Goal: Task Accomplishment & Management: Manage account settings

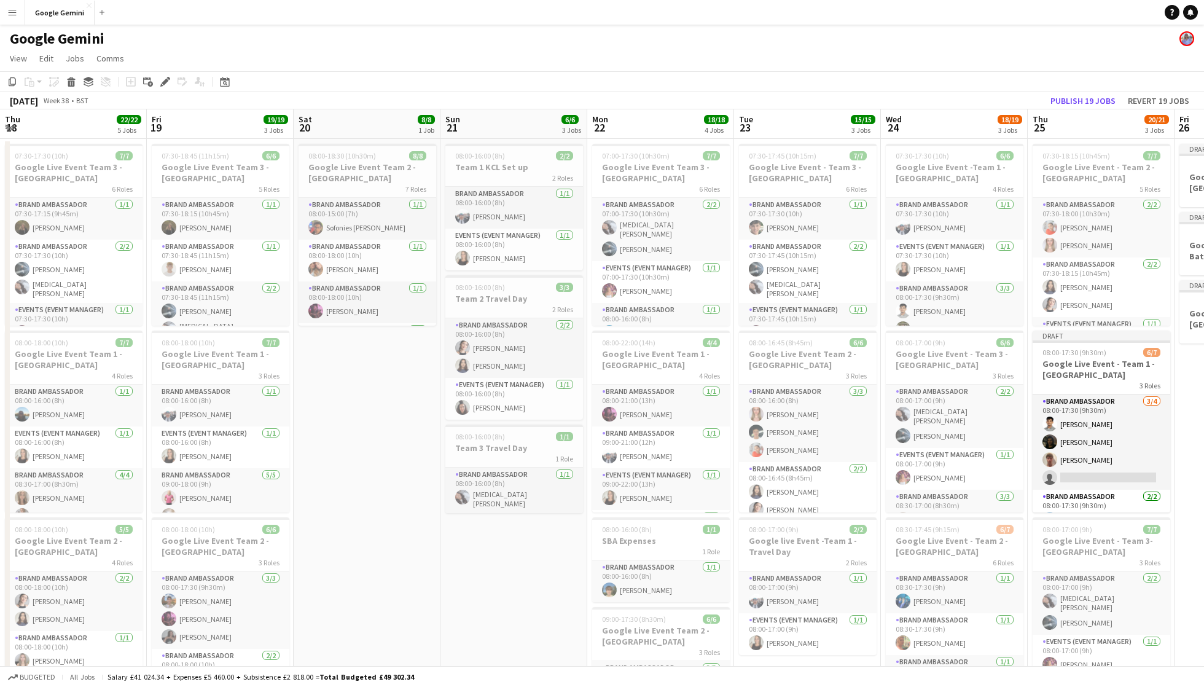
scroll to position [0, 354]
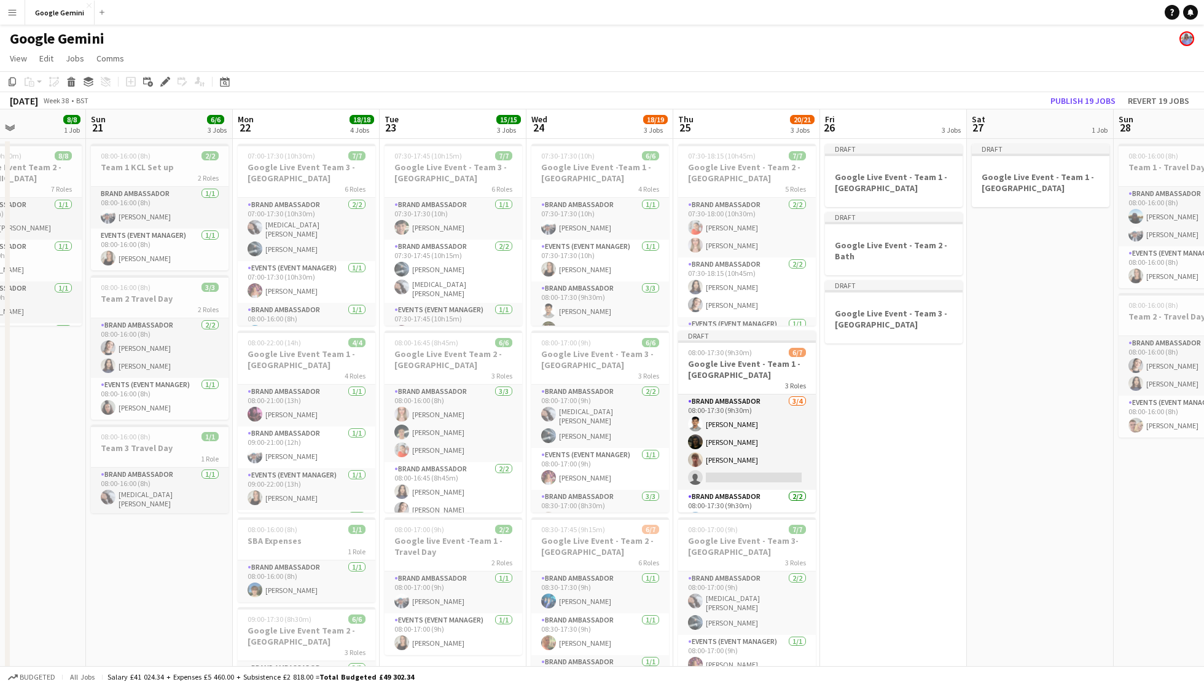
click at [7, 7] on app-icon "Menu" at bounding box center [12, 12] width 10 height 10
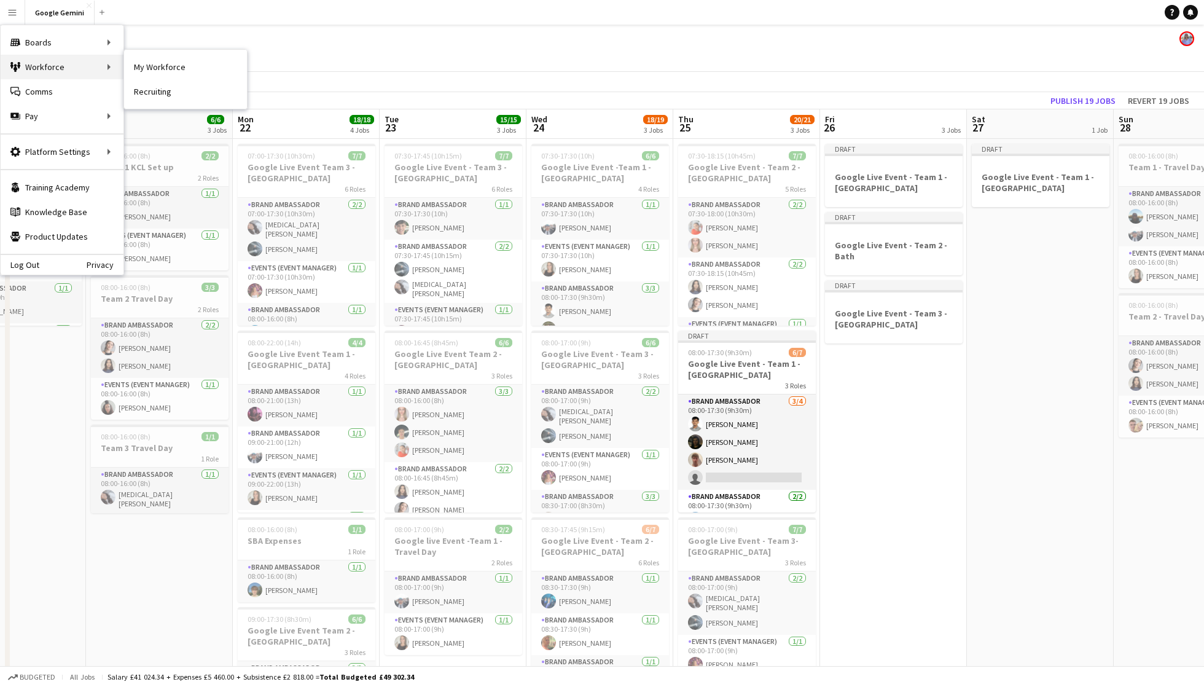
click at [117, 70] on div "Workforce Workforce" at bounding box center [62, 67] width 123 height 25
click at [149, 71] on app-toolbar "Copy Paste Paste Command V Paste with crew Command Shift V Paste linked Job [GE…" at bounding box center [602, 81] width 1204 height 21
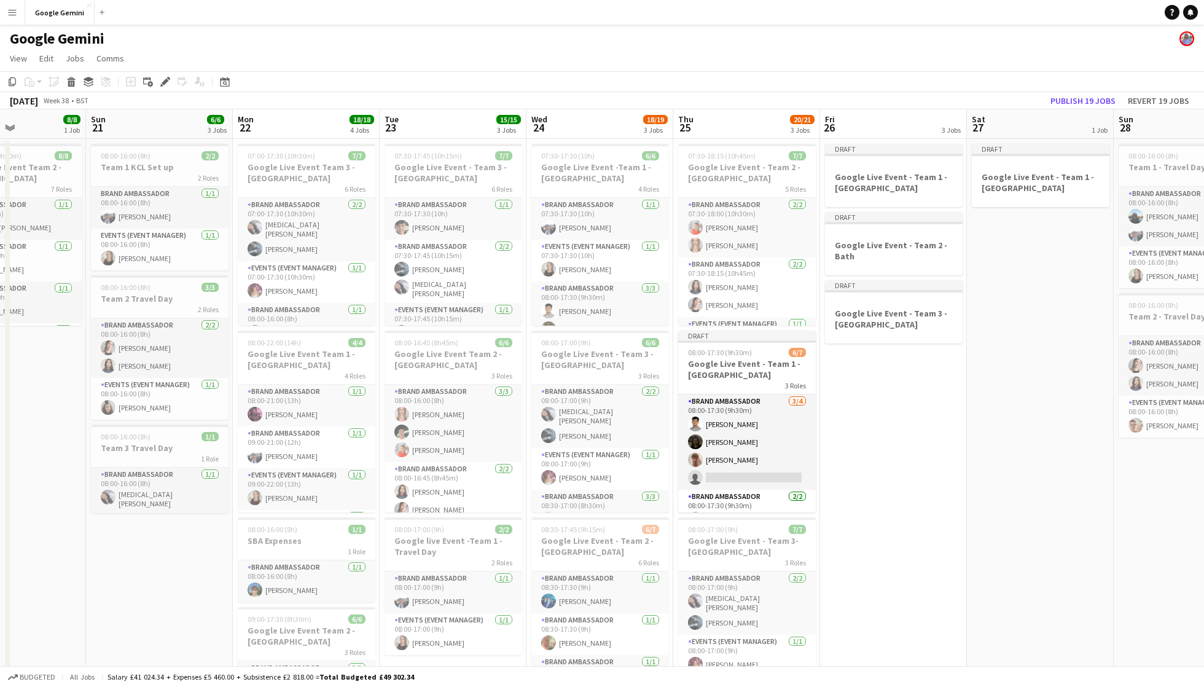
click at [18, 16] on button "Menu" at bounding box center [12, 12] width 25 height 25
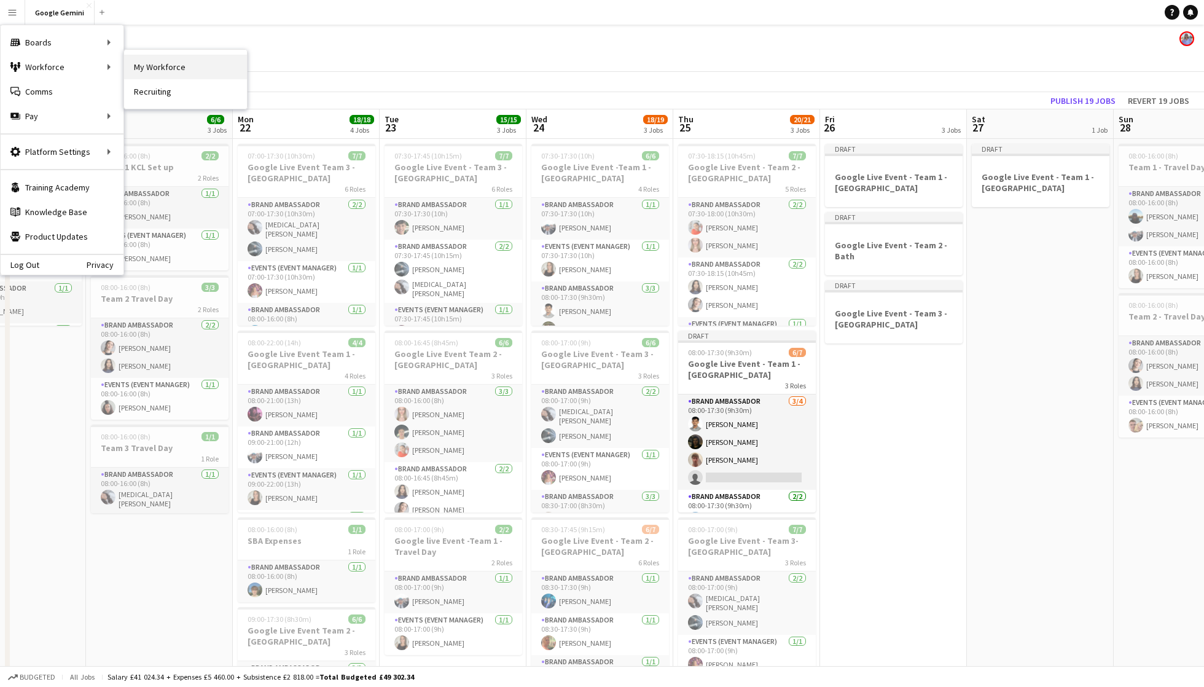
click at [181, 65] on link "My Workforce" at bounding box center [185, 67] width 123 height 25
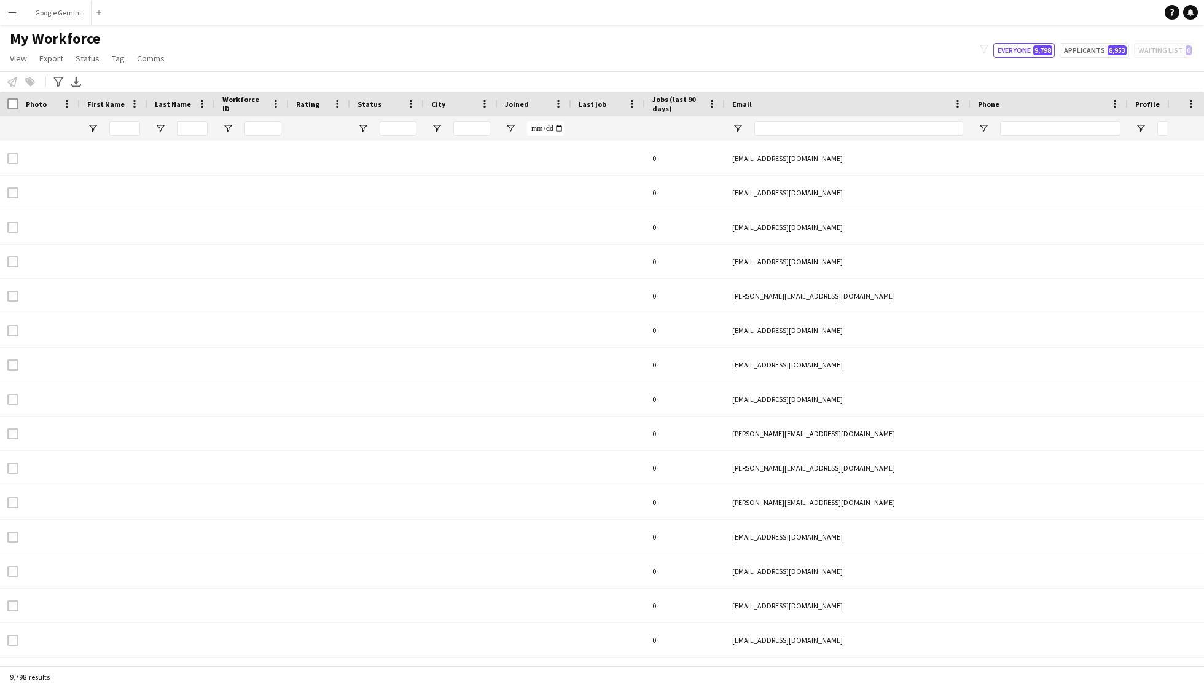
type input "*****"
type input "**********"
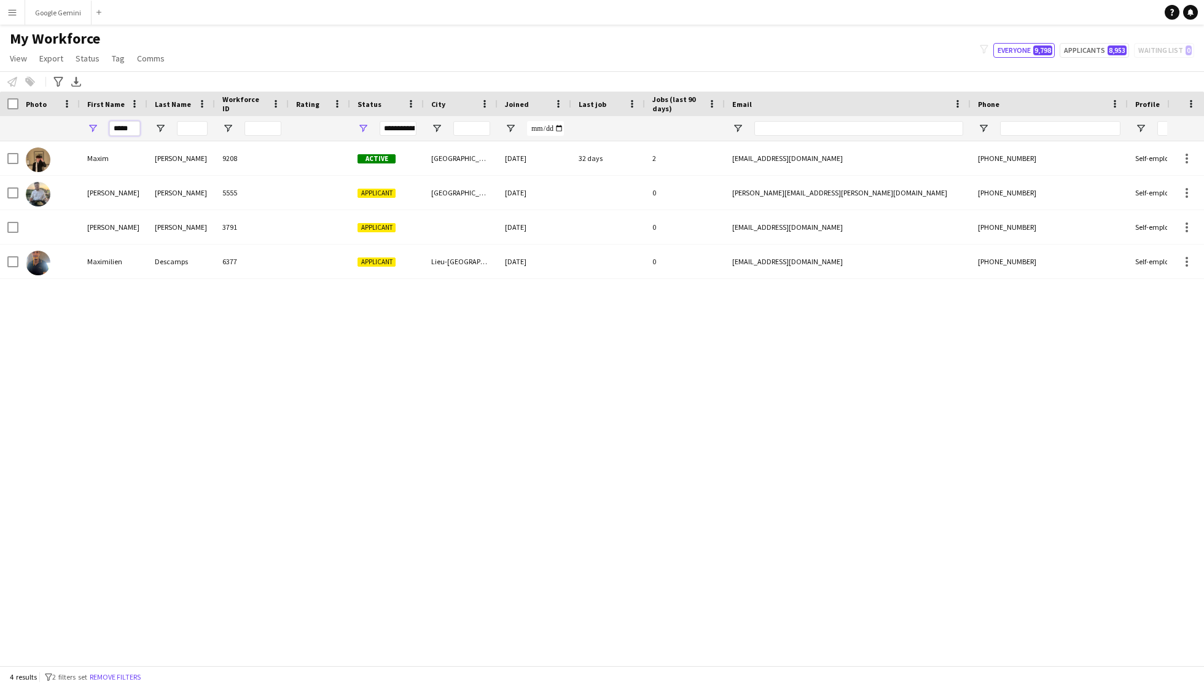
click at [138, 130] on input "*****" at bounding box center [124, 128] width 31 height 15
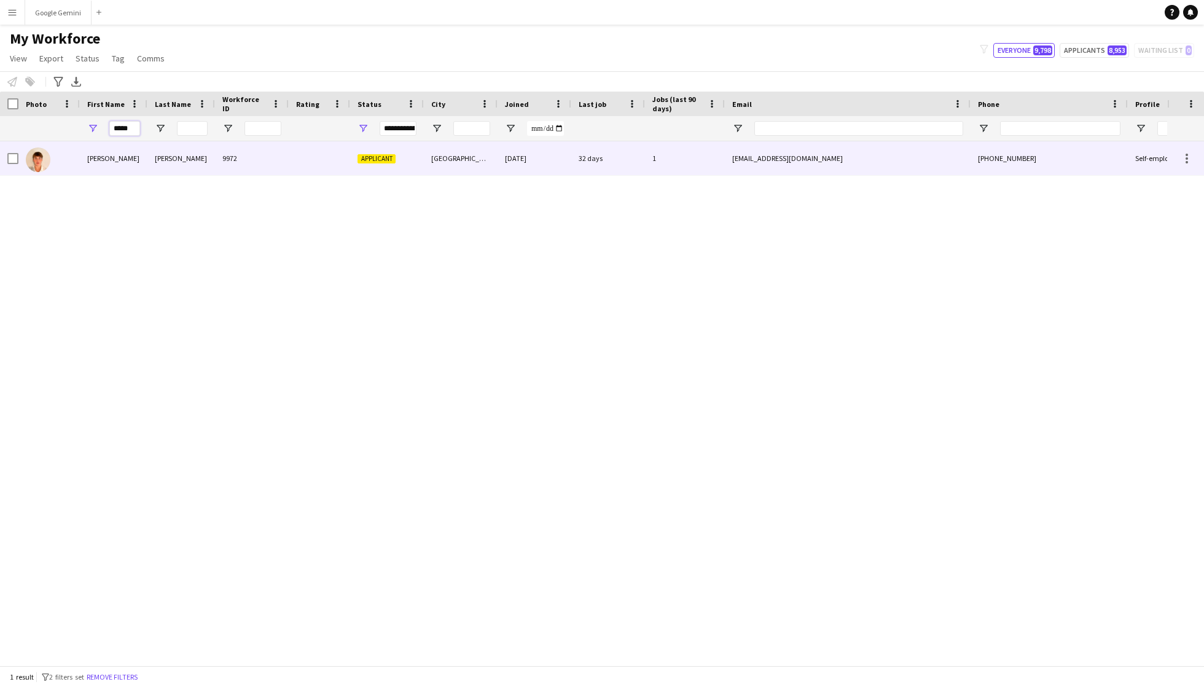
type input "*****"
click at [159, 165] on div "[PERSON_NAME]" at bounding box center [181, 158] width 68 height 34
click at [823, 170] on div "[EMAIL_ADDRESS][DOMAIN_NAME]" at bounding box center [848, 158] width 246 height 34
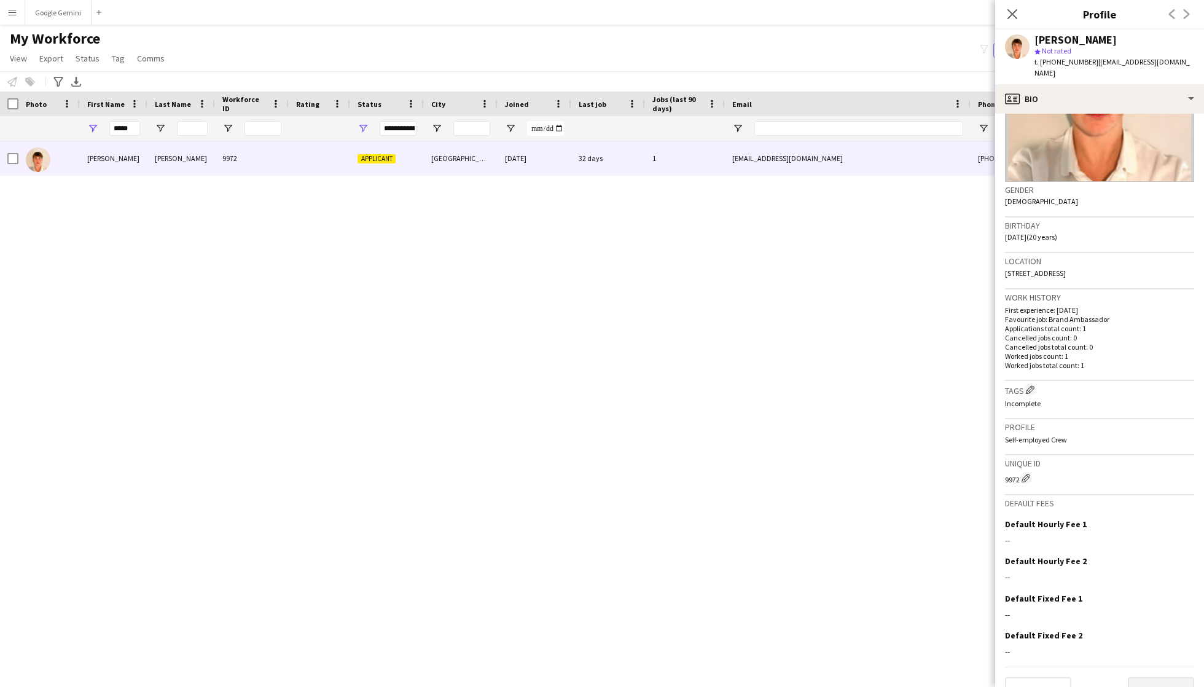
scroll to position [125, 0]
click at [1165, 678] on button "Next" at bounding box center [1161, 690] width 66 height 25
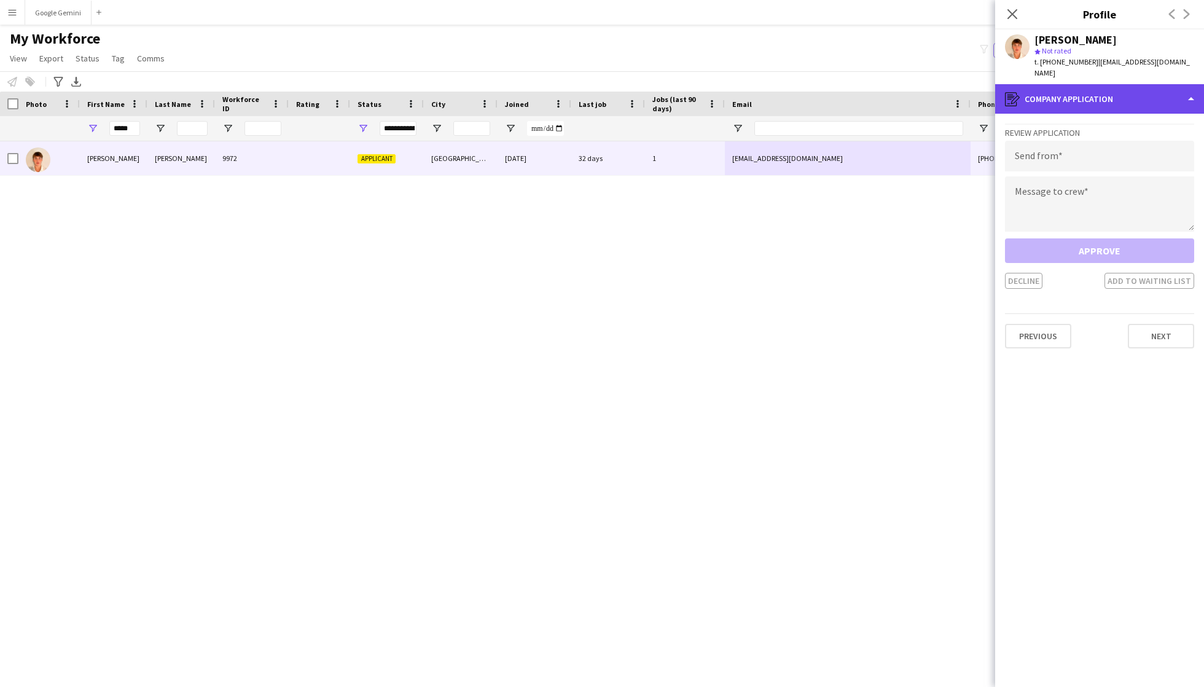
click at [1081, 92] on div "register Company application" at bounding box center [1099, 98] width 209 height 29
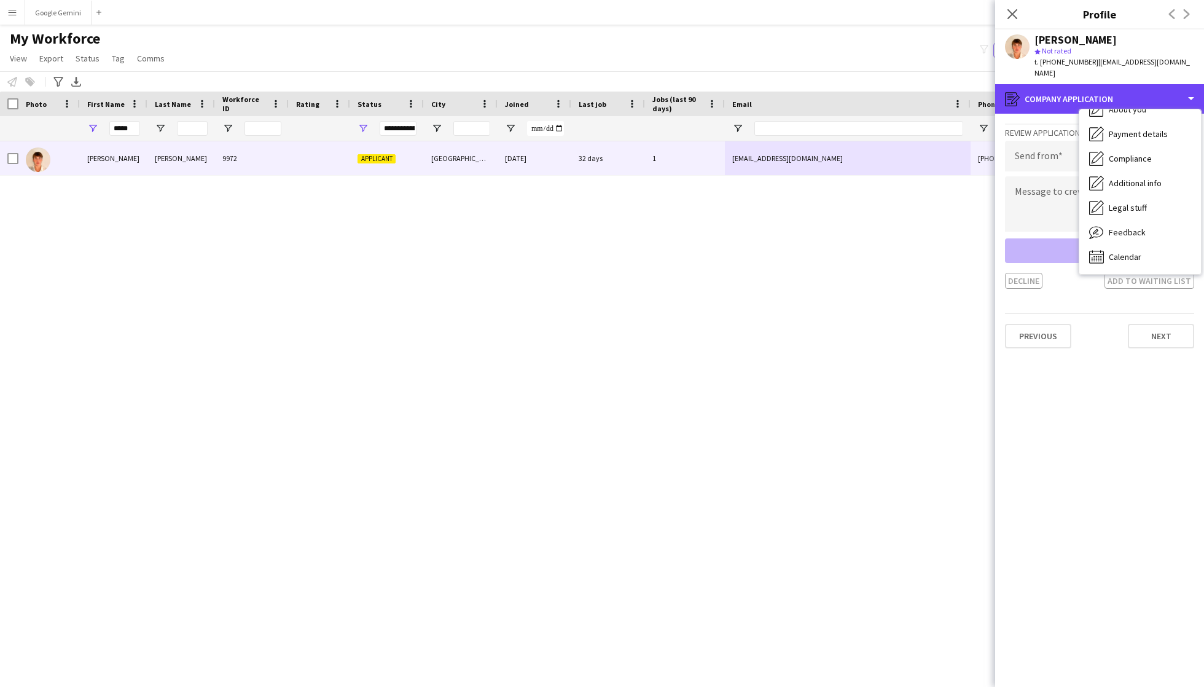
scroll to position [66, 0]
click at [1043, 151] on input "email" at bounding box center [1099, 156] width 189 height 31
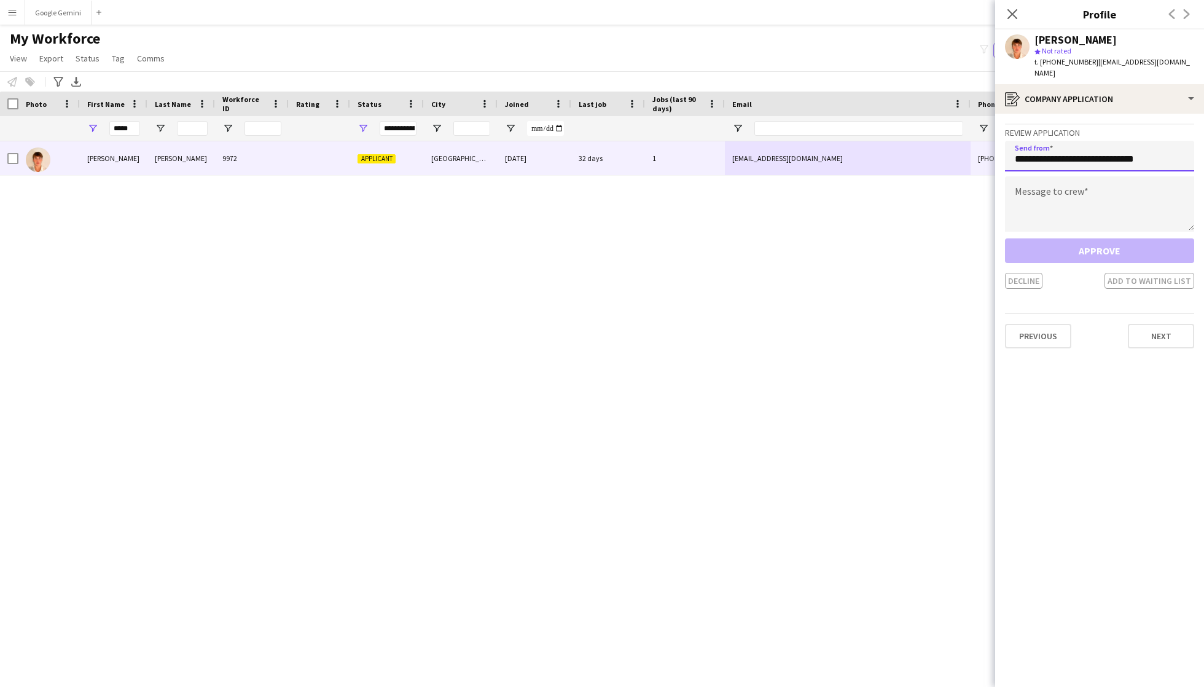
type input "**********"
click at [1062, 202] on textarea at bounding box center [1099, 203] width 189 height 55
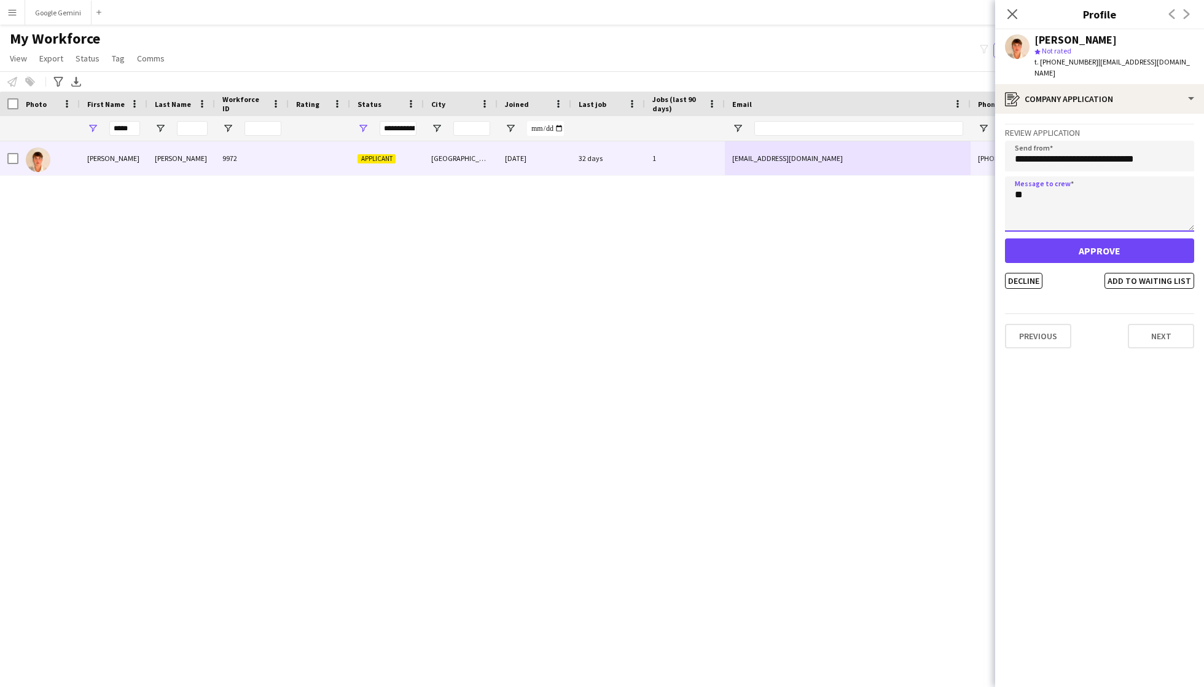
type textarea "*"
type textarea "**********"
click at [1148, 238] on button "Approve" at bounding box center [1099, 250] width 189 height 25
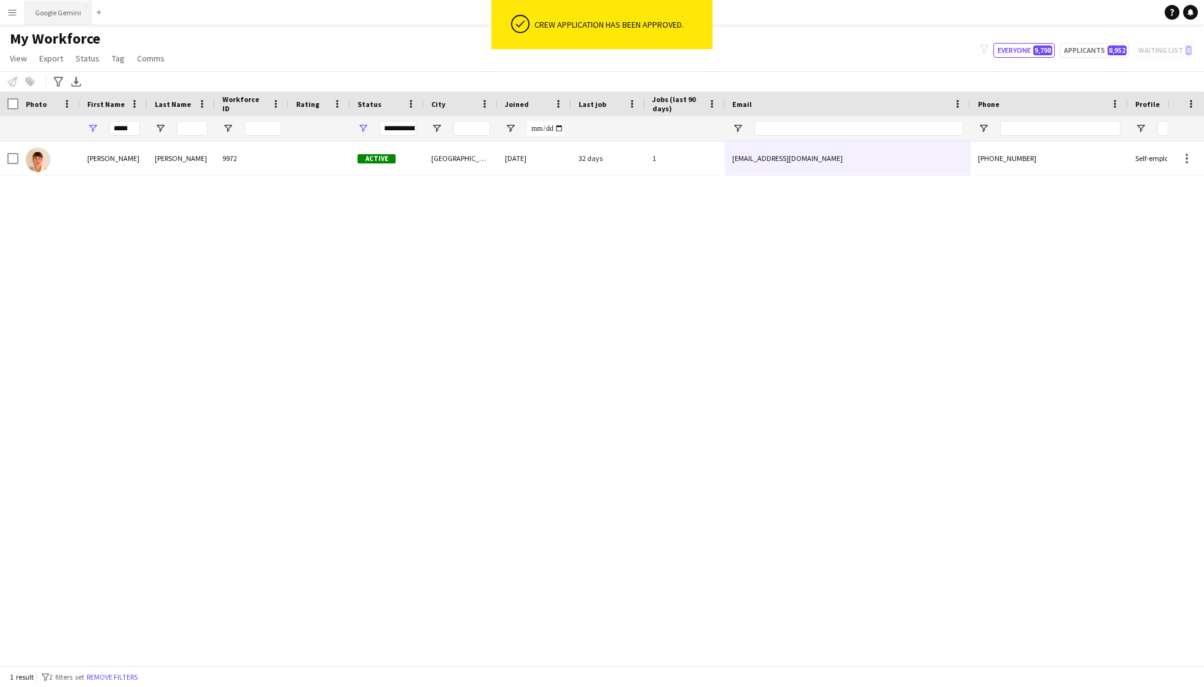
click at [67, 7] on button "Google Gemini Close" at bounding box center [58, 13] width 66 height 24
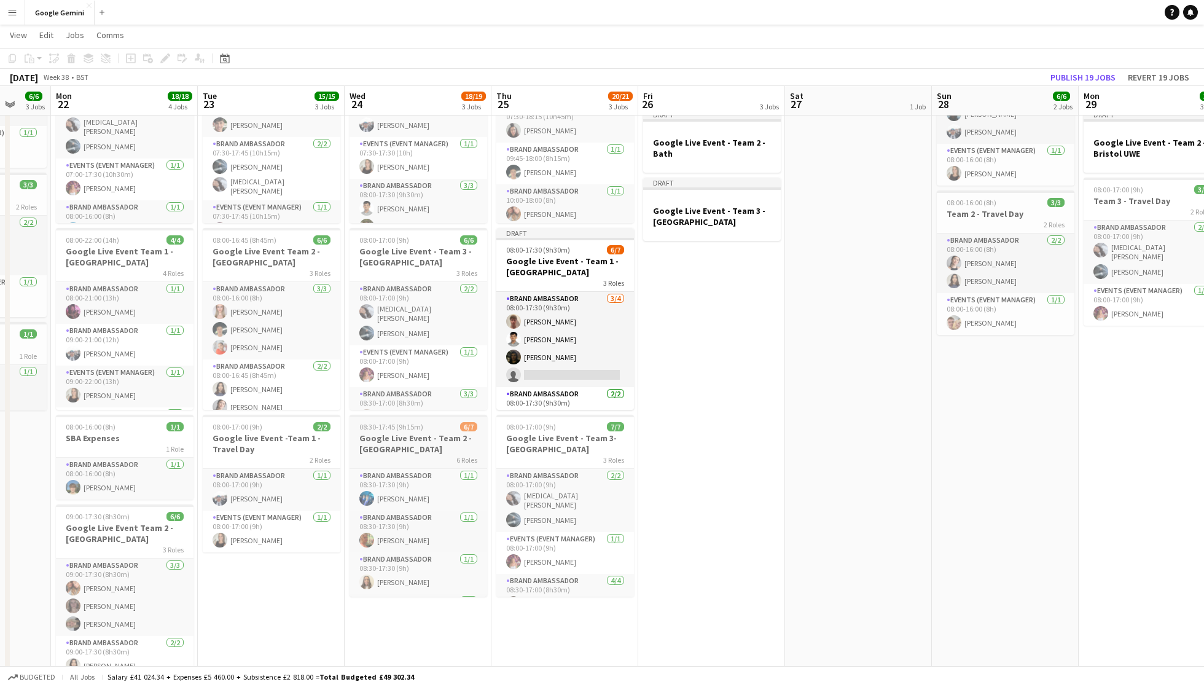
click at [433, 446] on h3 "Google Live Event - Team 2 - [GEOGRAPHIC_DATA]" at bounding box center [419, 444] width 138 height 22
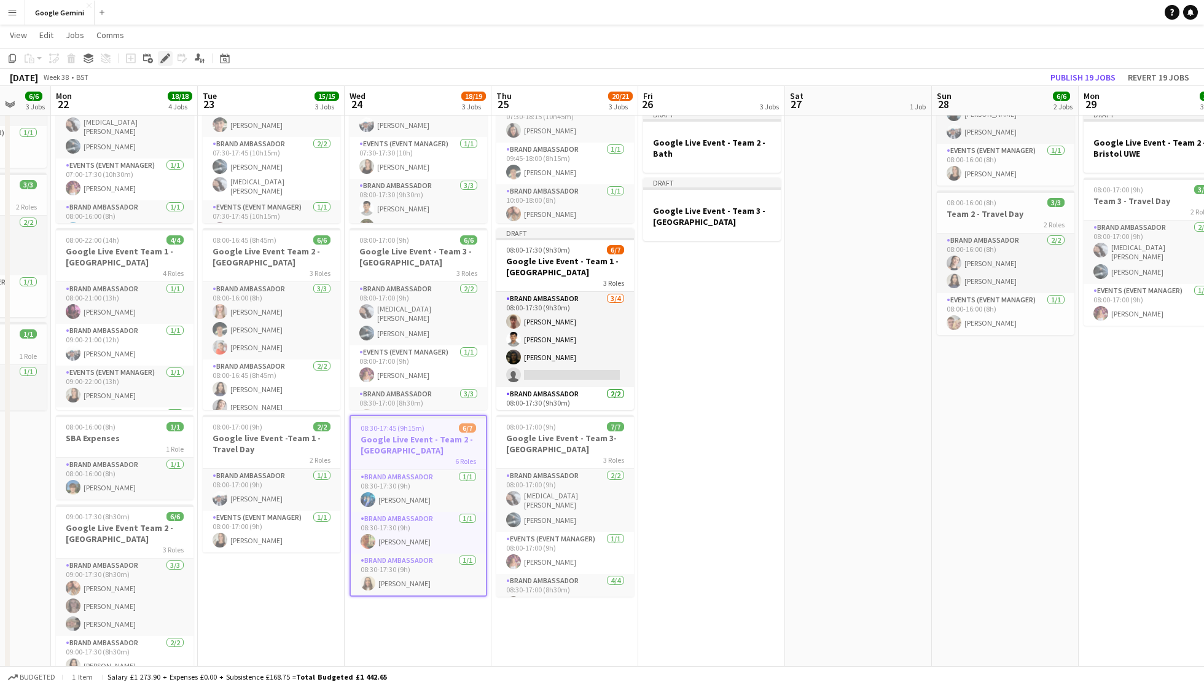
click at [165, 55] on icon "Edit" at bounding box center [165, 58] width 10 height 10
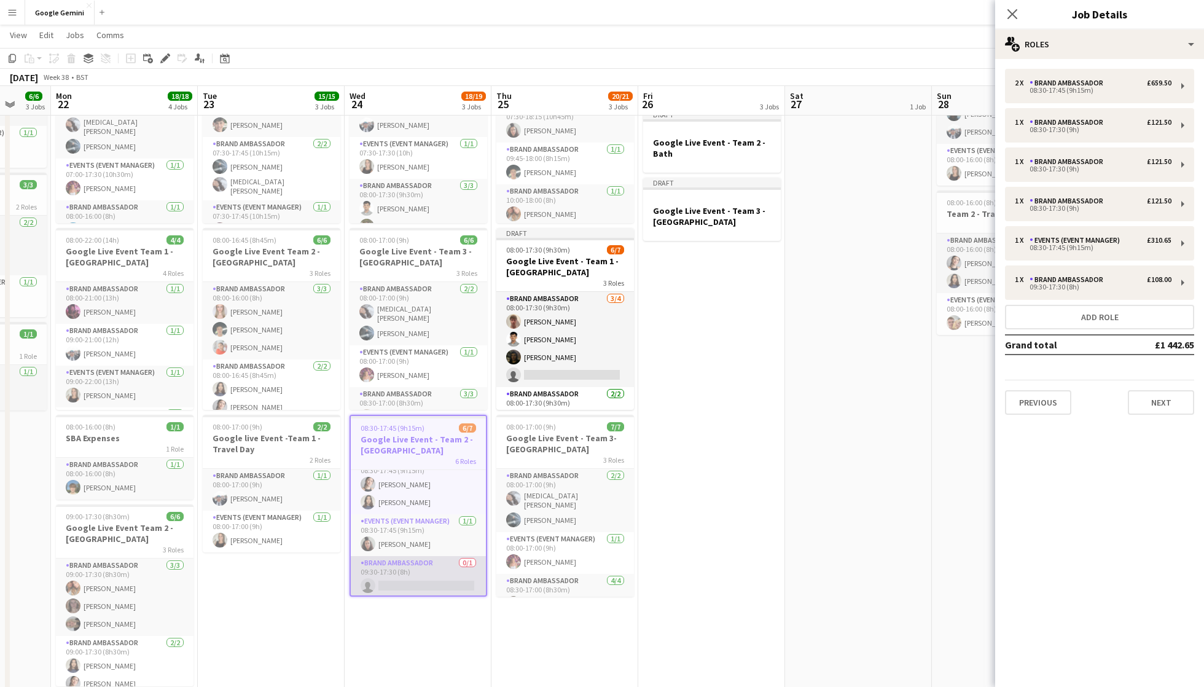
scroll to position [0, 388]
click at [416, 569] on app-card-role "Brand Ambassador 0/1 09:30-17:30 (8h) single-neutral-actions" at bounding box center [419, 577] width 135 height 42
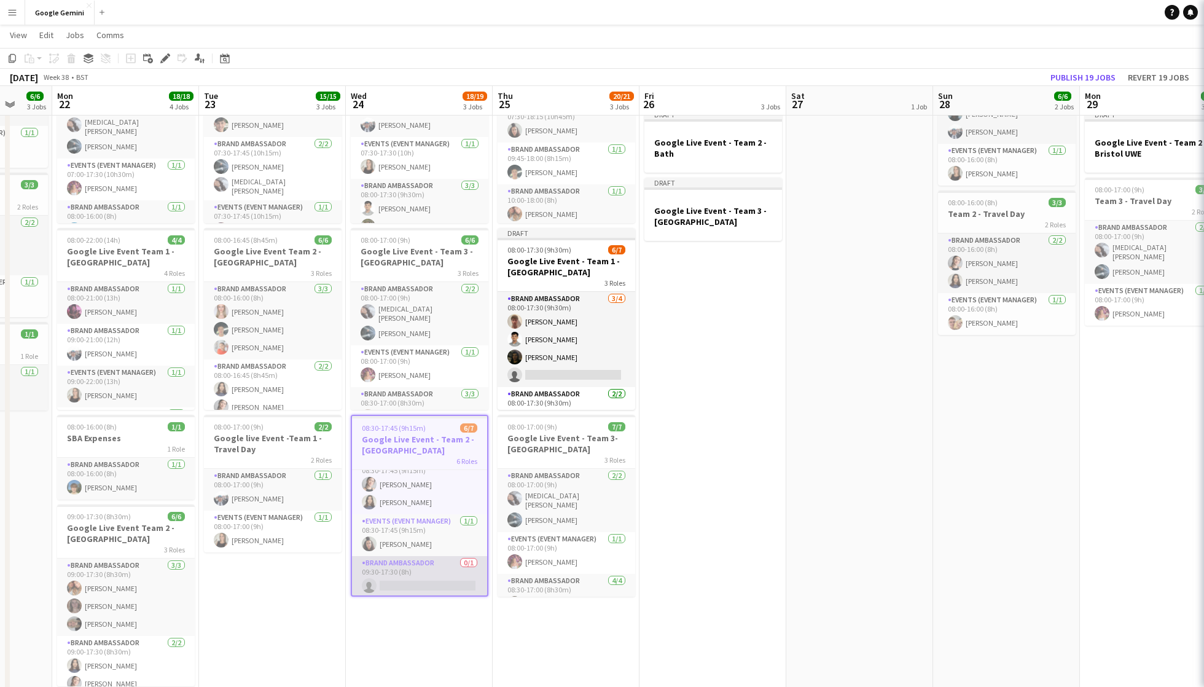
scroll to position [140, 0]
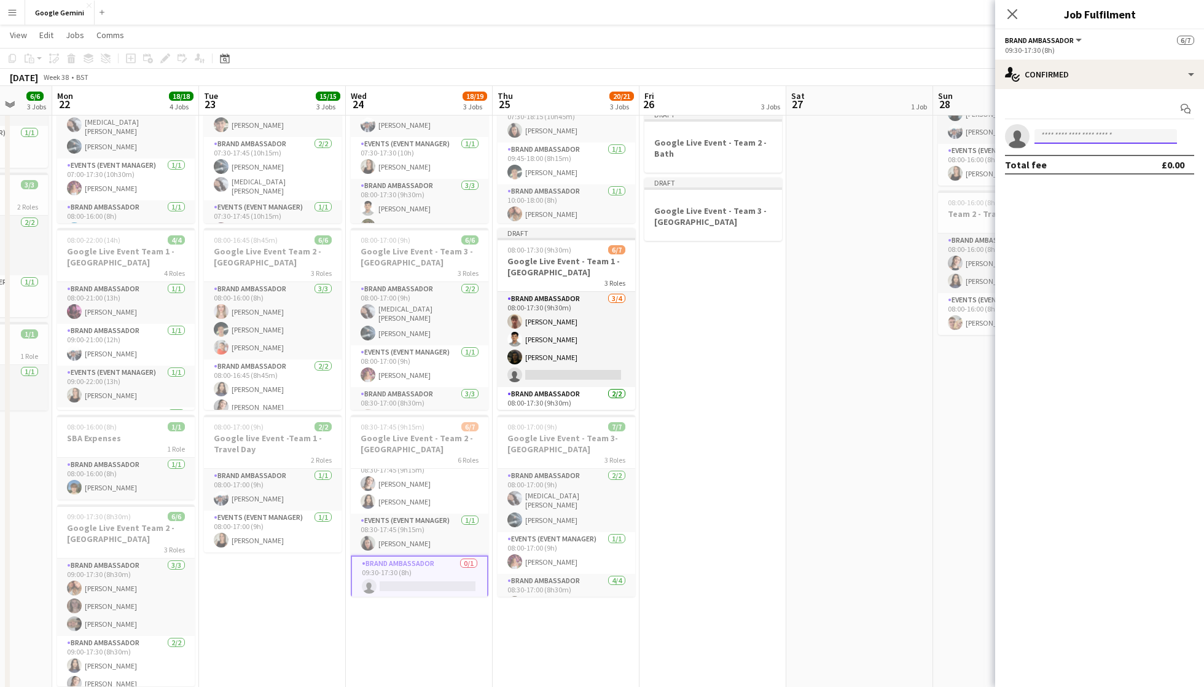
click at [1070, 138] on input at bounding box center [1106, 136] width 143 height 15
type input "*****"
click at [1091, 166] on span "[EMAIL_ADDRESS][DOMAIN_NAME]" at bounding box center [1105, 164] width 123 height 10
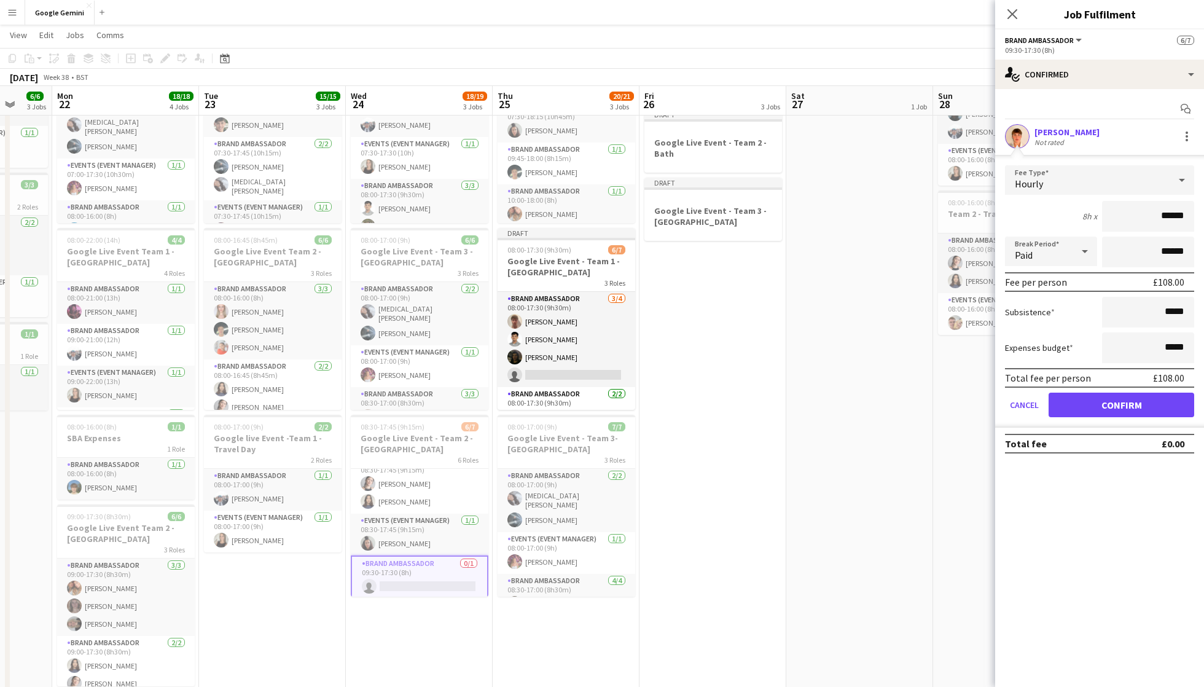
click at [1121, 404] on button "Confirm" at bounding box center [1122, 405] width 146 height 25
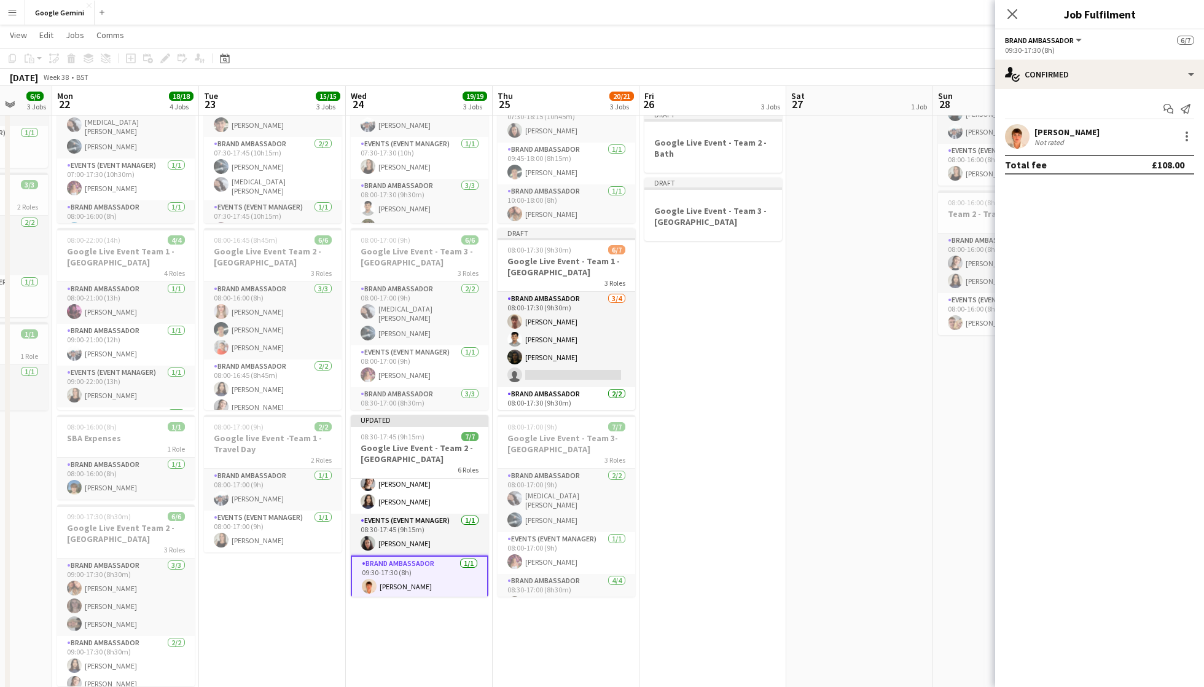
click at [754, 438] on app-date-cell "Draft Google Live Event - Team 1 - Leeds Draft Google Live Event - Team 2 - Bat…" at bounding box center [713, 374] width 147 height 676
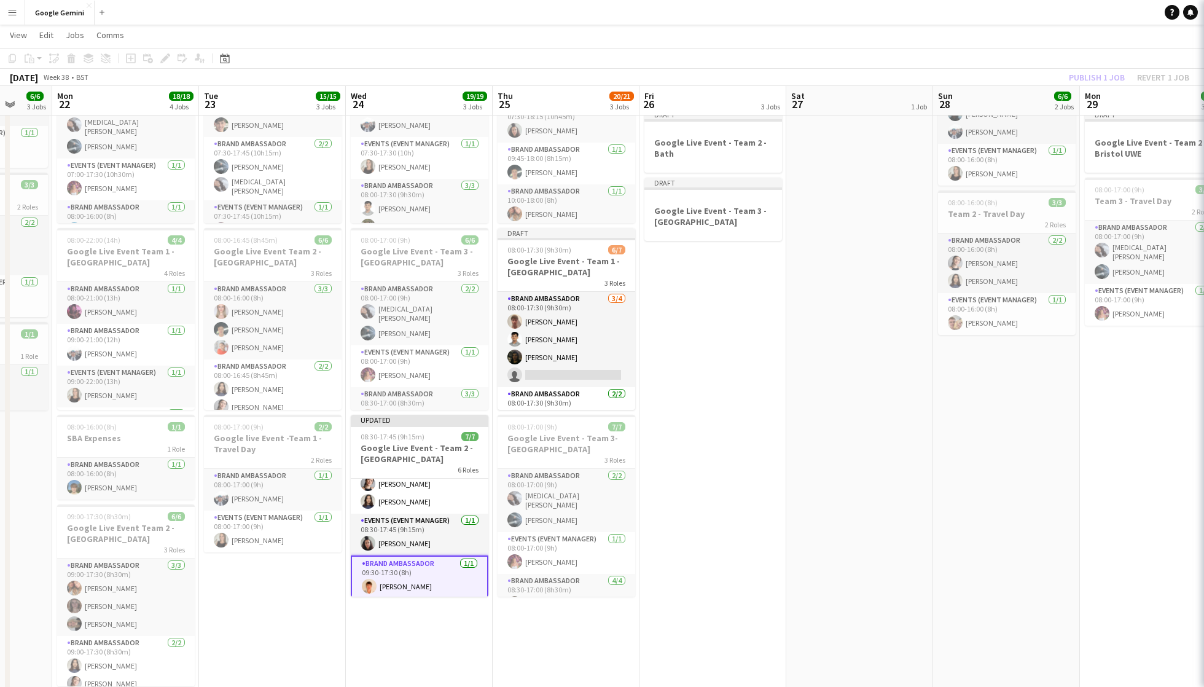
scroll to position [147, 0]
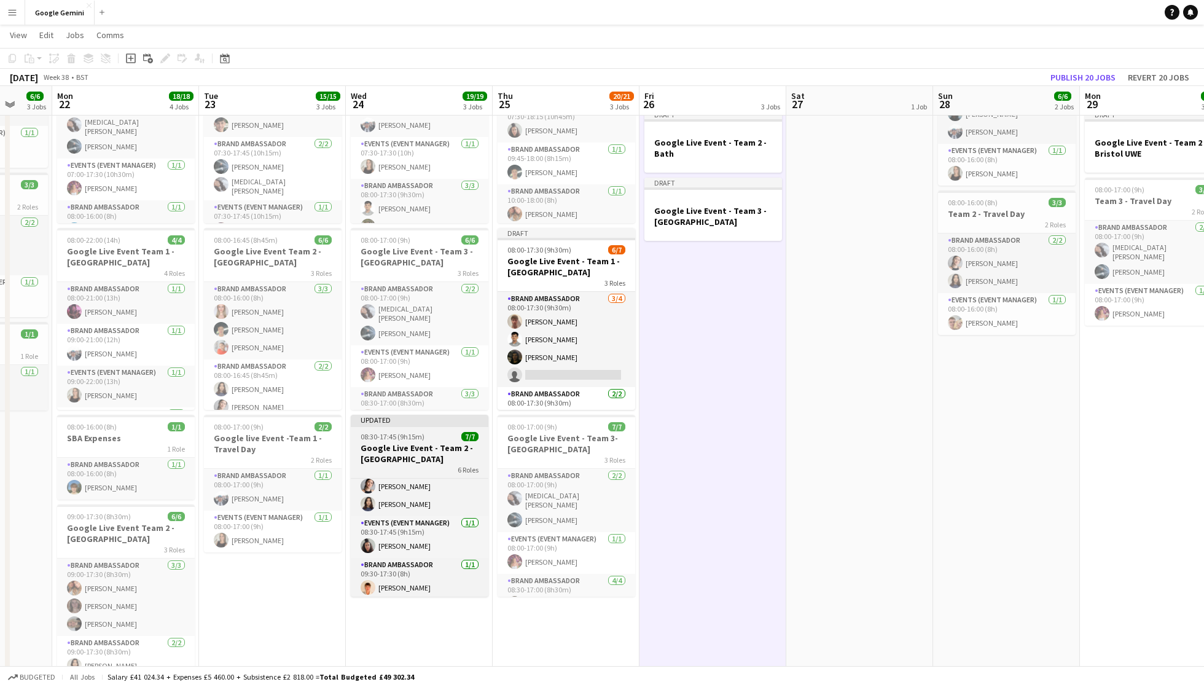
click at [425, 456] on h3 "Google Live Event - Team 2 - [GEOGRAPHIC_DATA]" at bounding box center [420, 453] width 138 height 22
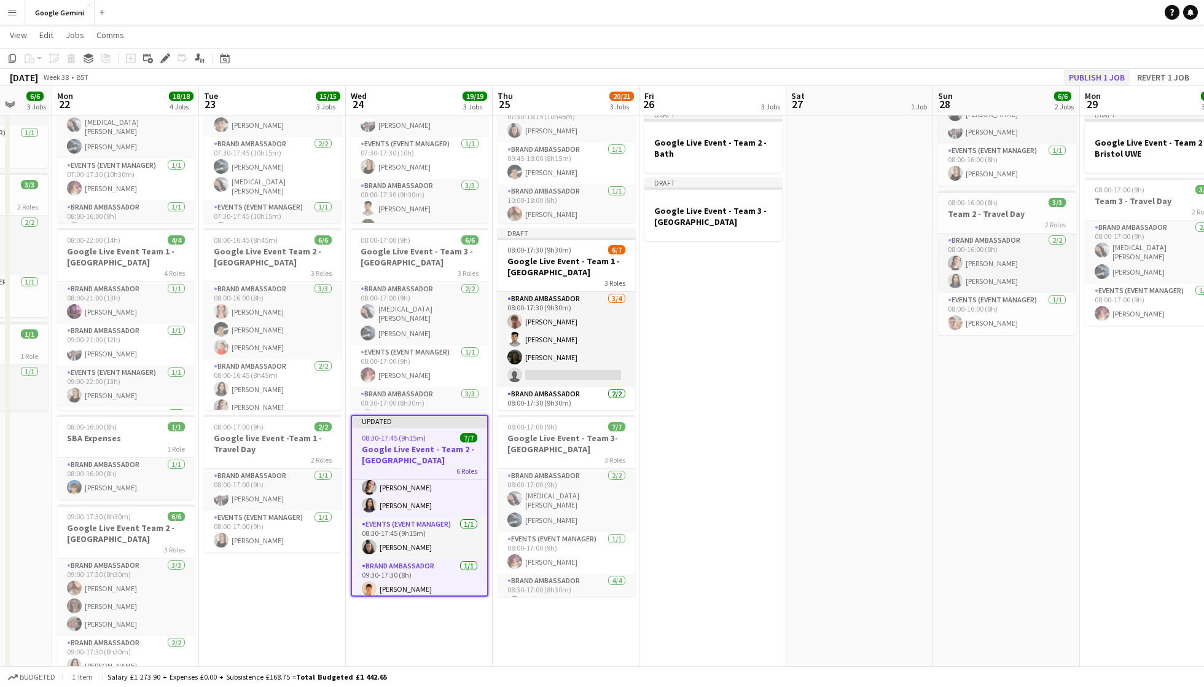
click at [1097, 79] on button "Publish 1 job" at bounding box center [1097, 77] width 66 height 16
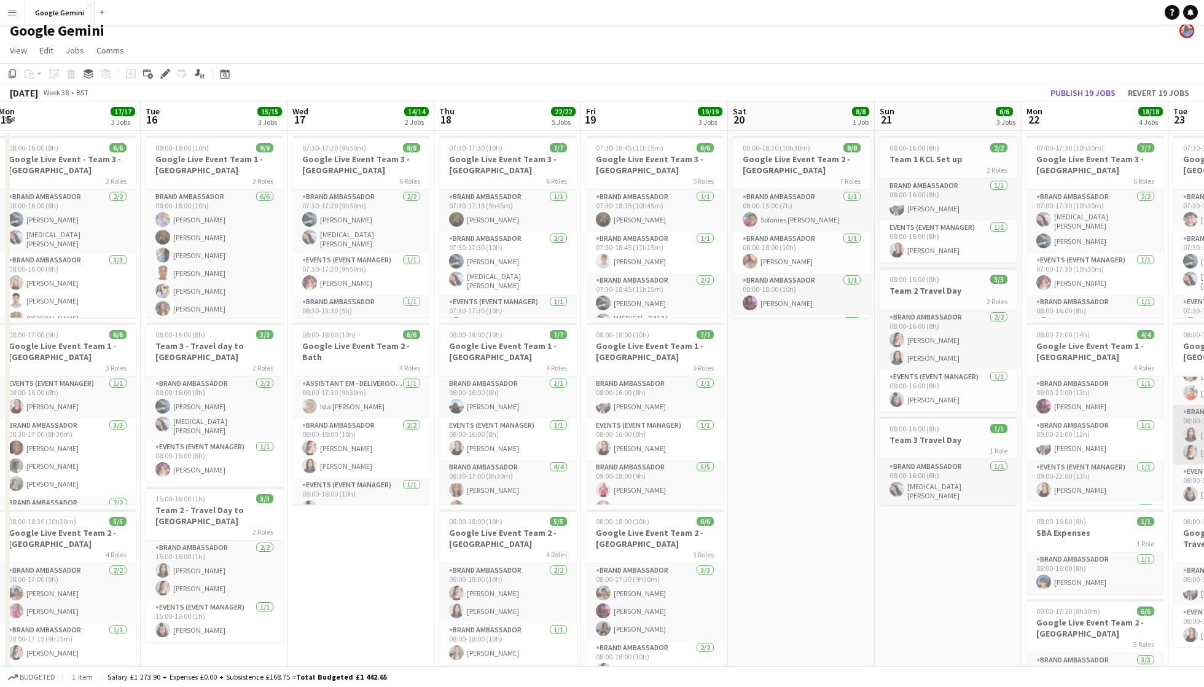
scroll to position [0, 0]
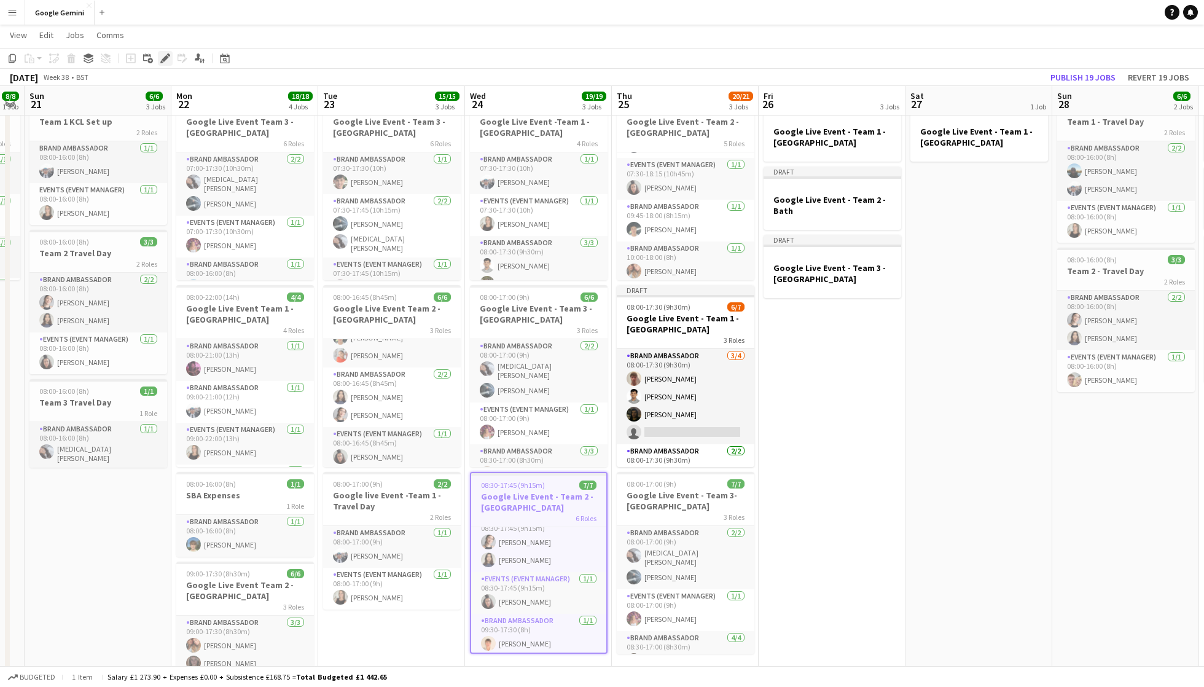
click at [167, 55] on icon at bounding box center [165, 58] width 7 height 7
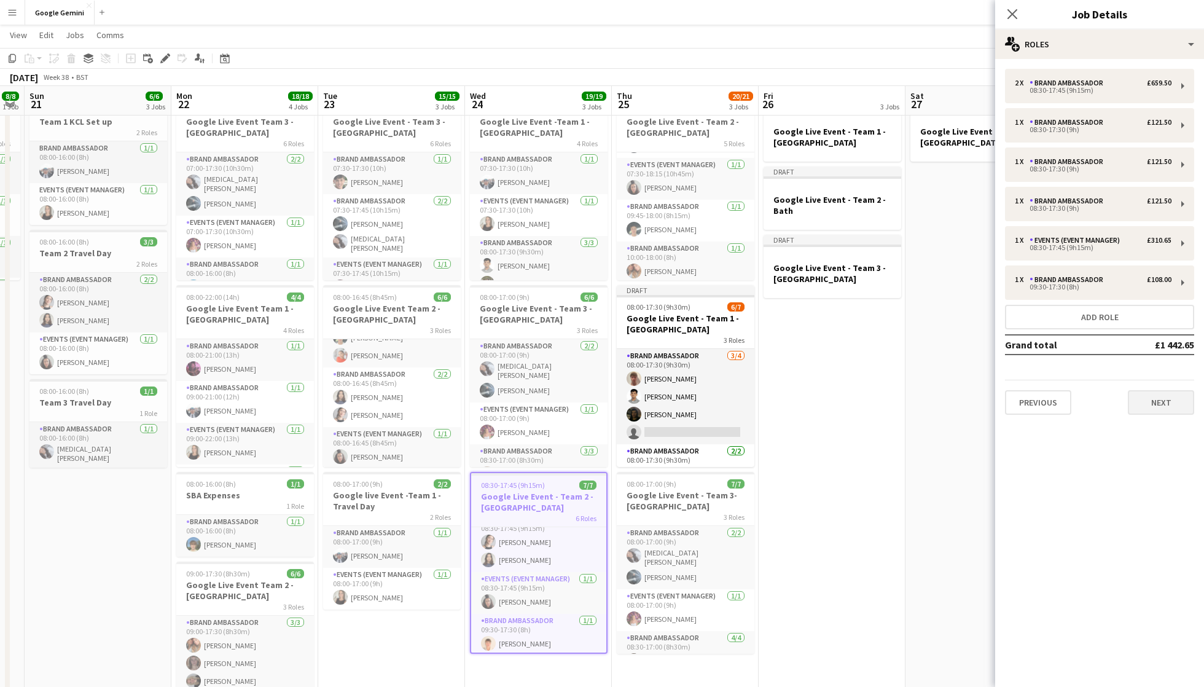
click at [1161, 403] on button "Next" at bounding box center [1161, 402] width 66 height 25
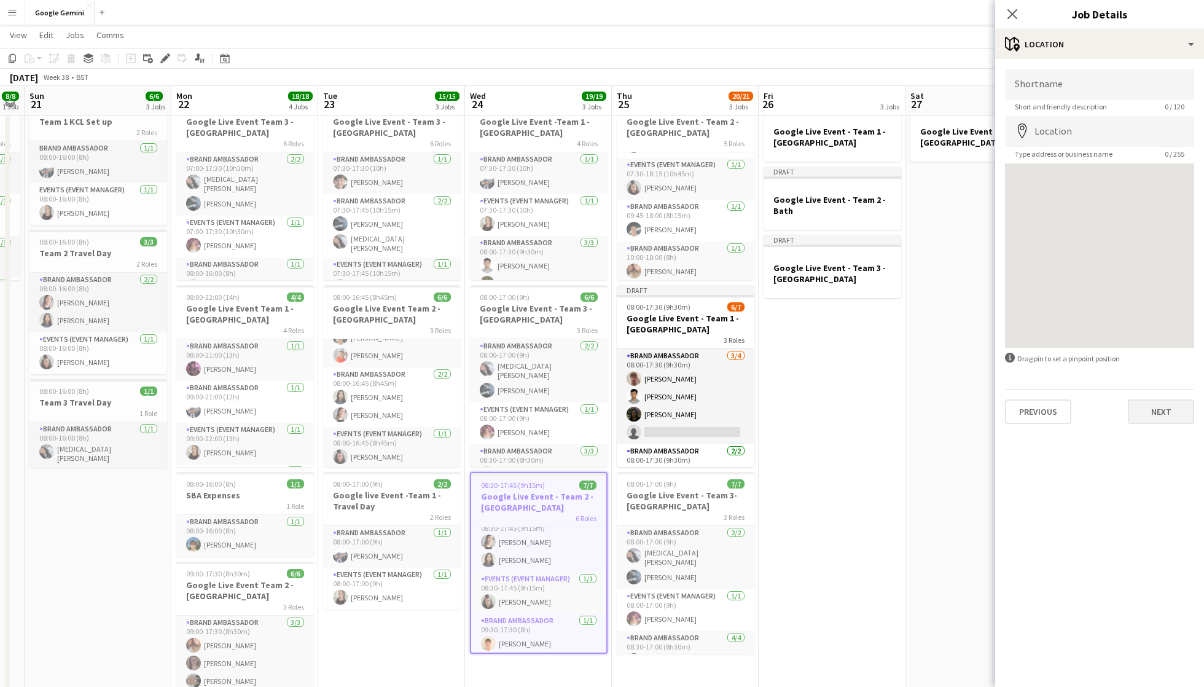
click at [1162, 418] on button "Next" at bounding box center [1161, 411] width 66 height 25
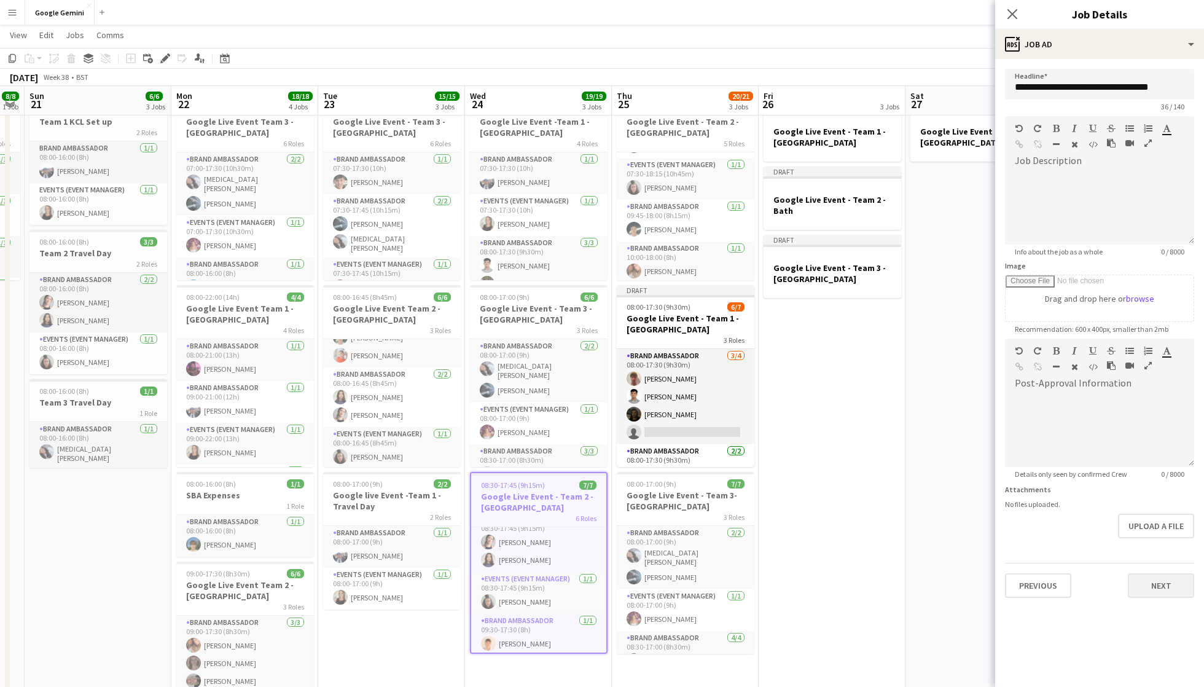
click at [1159, 590] on button "Next" at bounding box center [1161, 585] width 66 height 25
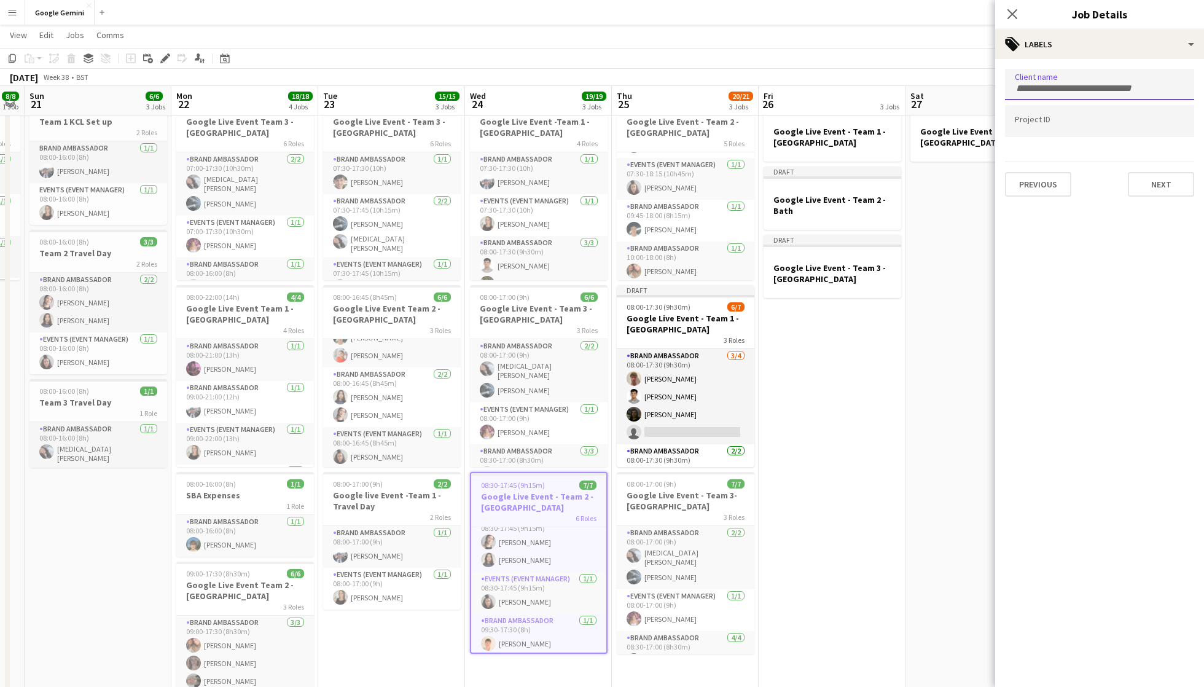
click at [1086, 83] on input "Type to search client labels..." at bounding box center [1100, 88] width 170 height 11
type input "*"
type input "******"
click at [1081, 131] on div "GOOGLE" at bounding box center [1099, 122] width 189 height 29
click at [1079, 138] on div at bounding box center [1099, 140] width 189 height 7
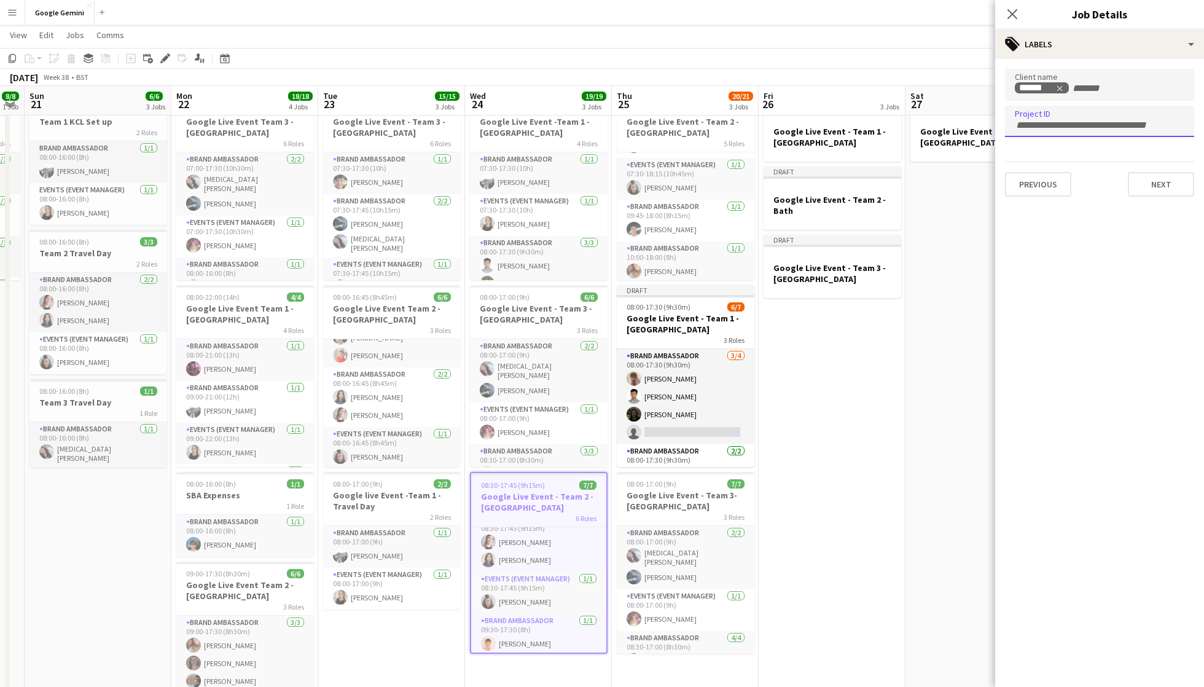
click at [1075, 129] on div at bounding box center [1099, 121] width 189 height 31
type input "*****"
click at [1072, 217] on div "GOO103" at bounding box center [1099, 217] width 189 height 29
click at [1165, 188] on button "Next" at bounding box center [1161, 184] width 66 height 25
type input "*******"
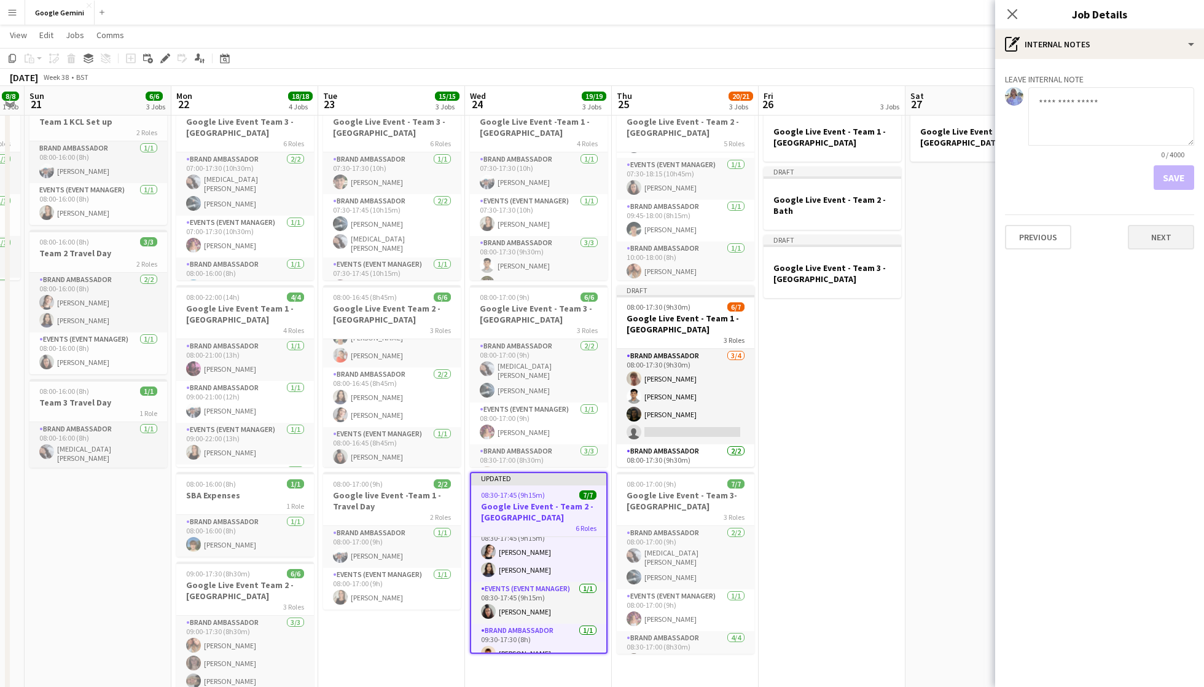
click at [1172, 240] on button "Next" at bounding box center [1161, 237] width 66 height 25
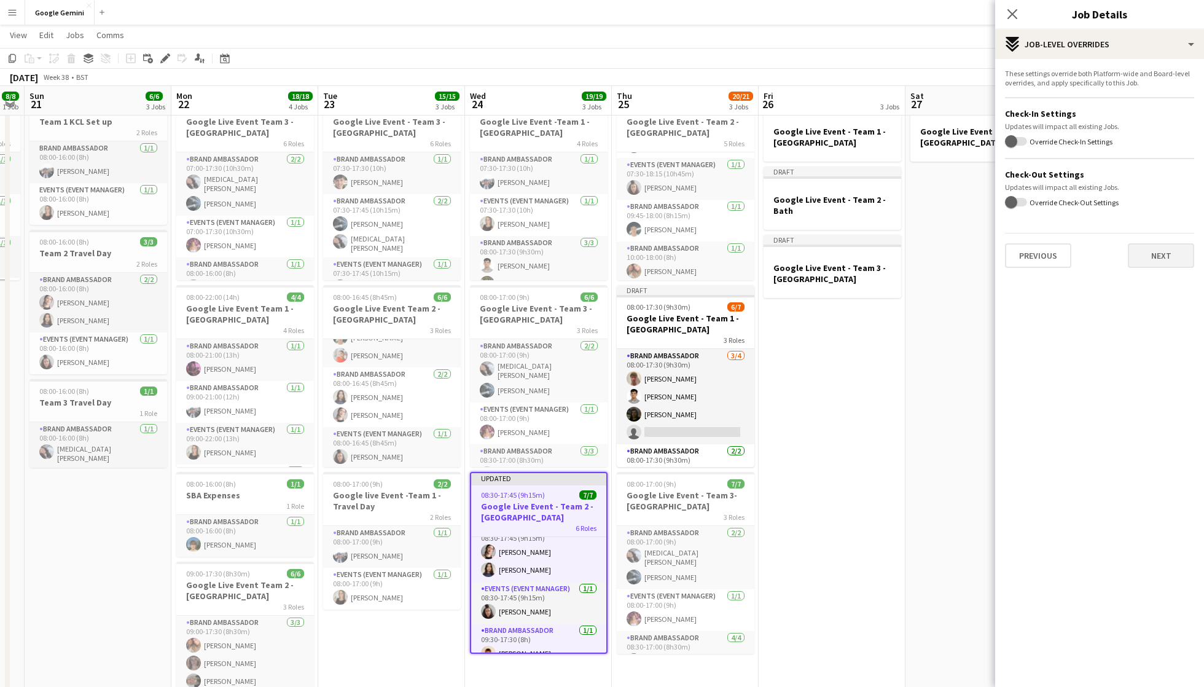
click at [1165, 254] on button "Next" at bounding box center [1161, 255] width 66 height 25
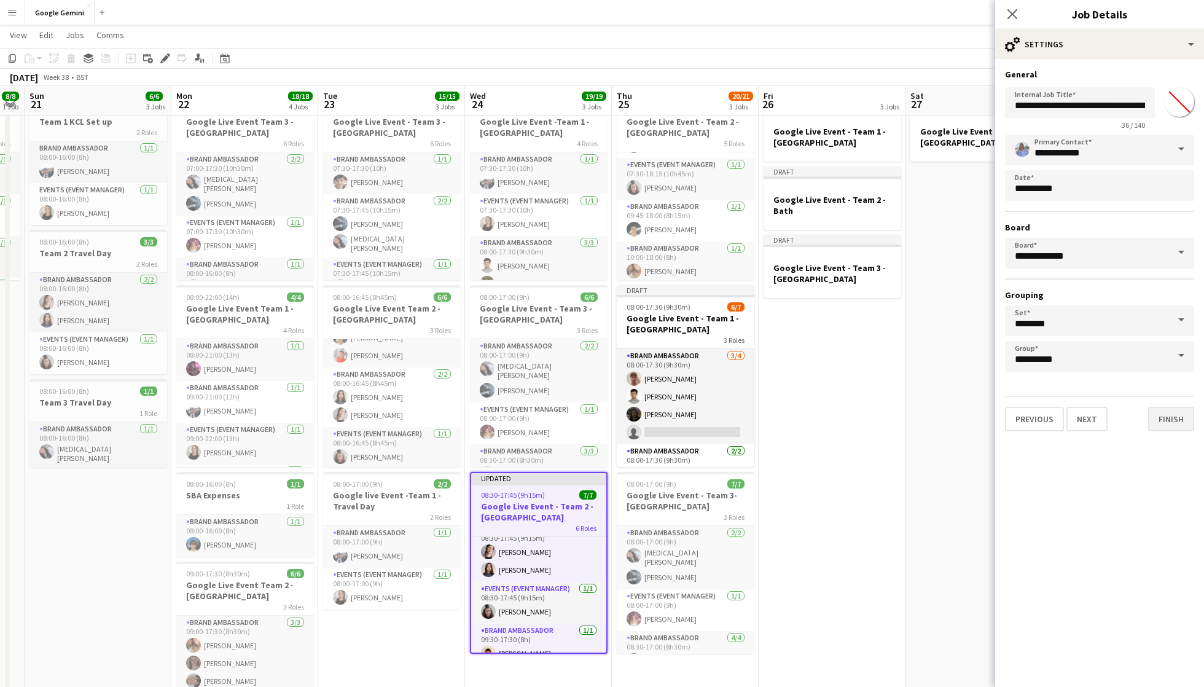
click at [1157, 413] on button "Finish" at bounding box center [1171, 419] width 46 height 25
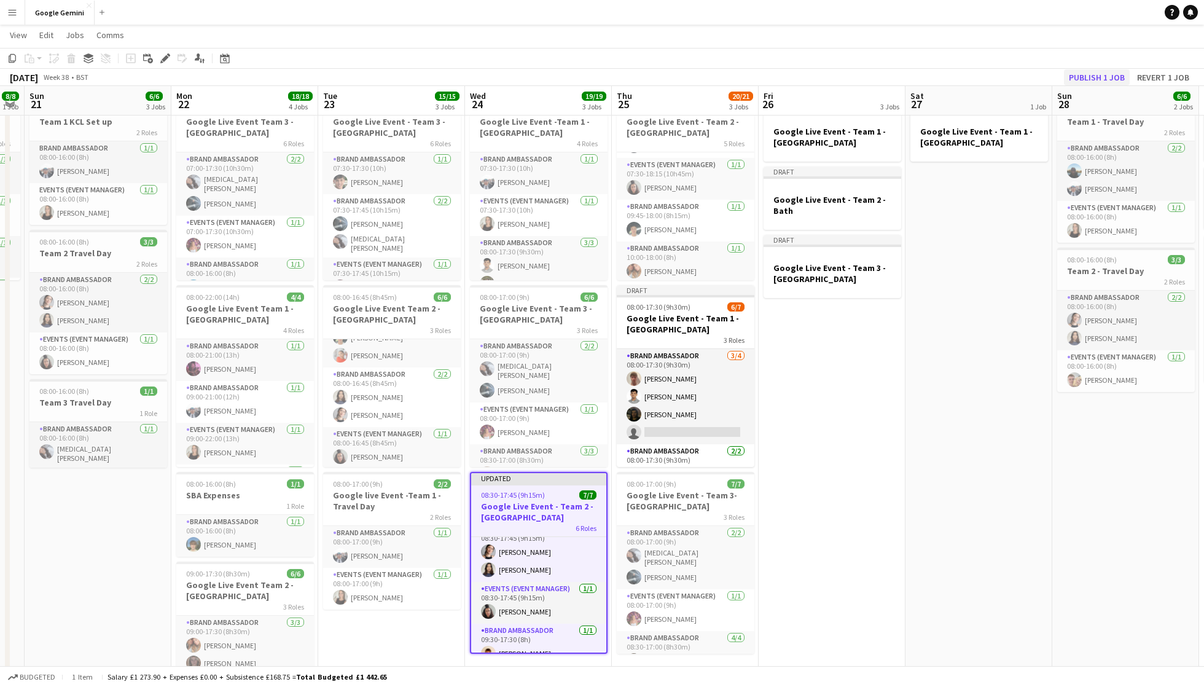
click at [1096, 77] on button "Publish 1 job" at bounding box center [1097, 77] width 66 height 16
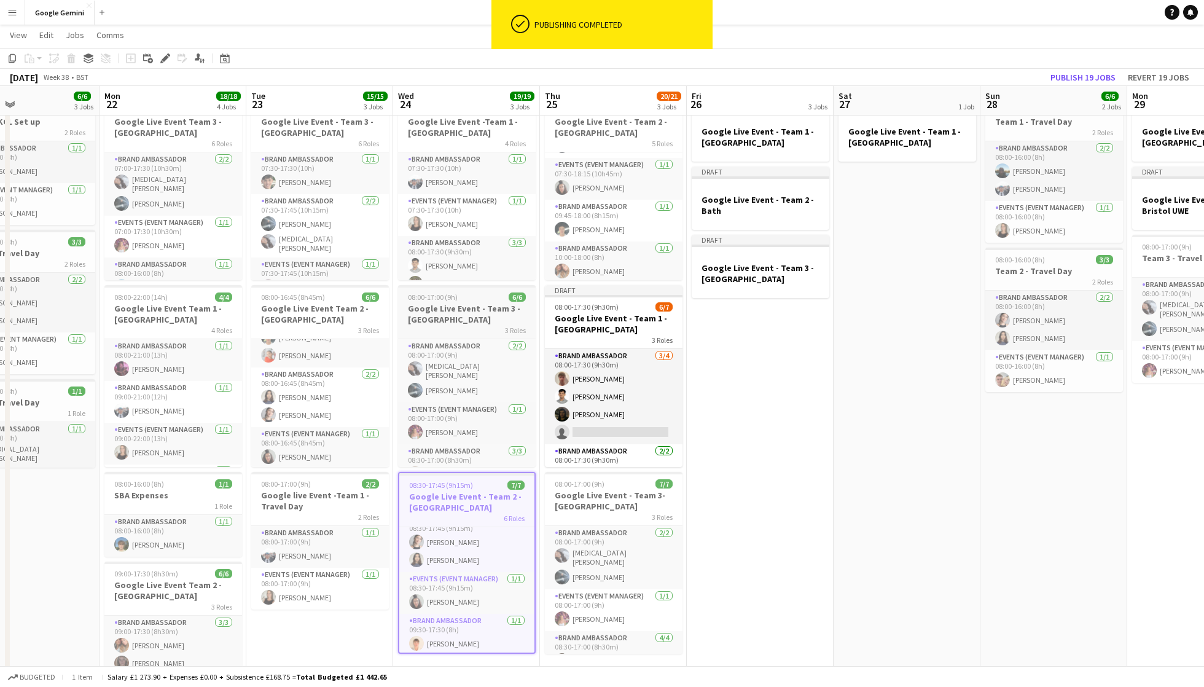
scroll to position [0, 498]
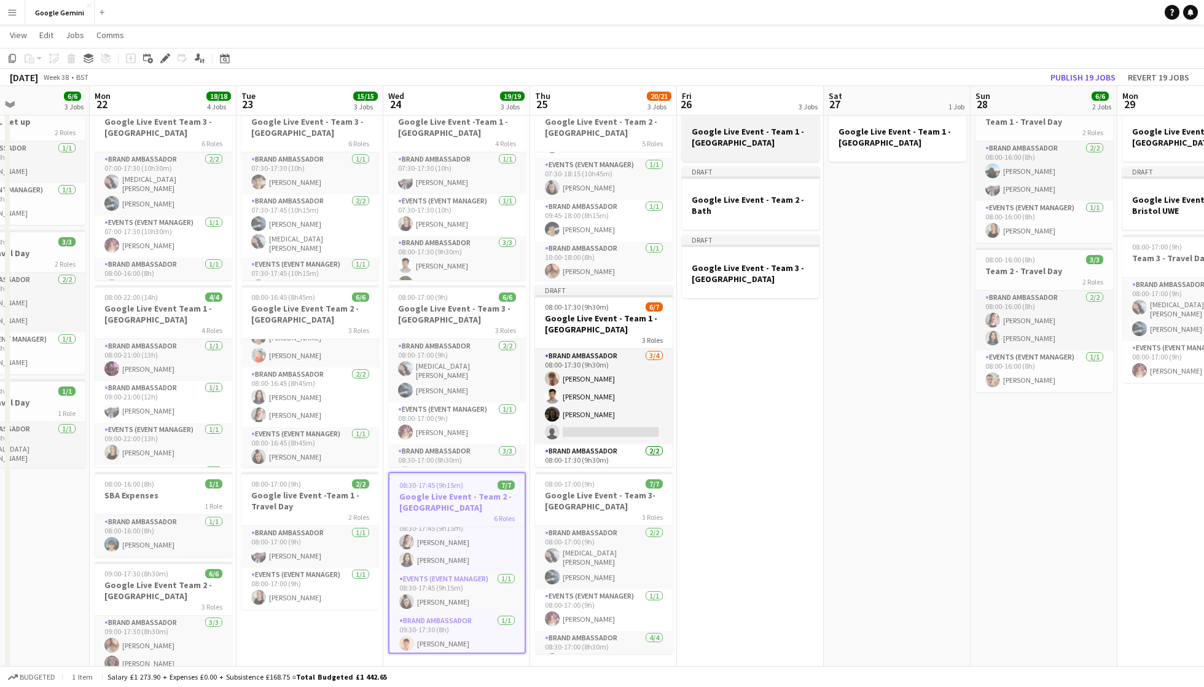
click at [757, 143] on h3 "Google Live Event - Team 1 - [GEOGRAPHIC_DATA]" at bounding box center [751, 137] width 138 height 22
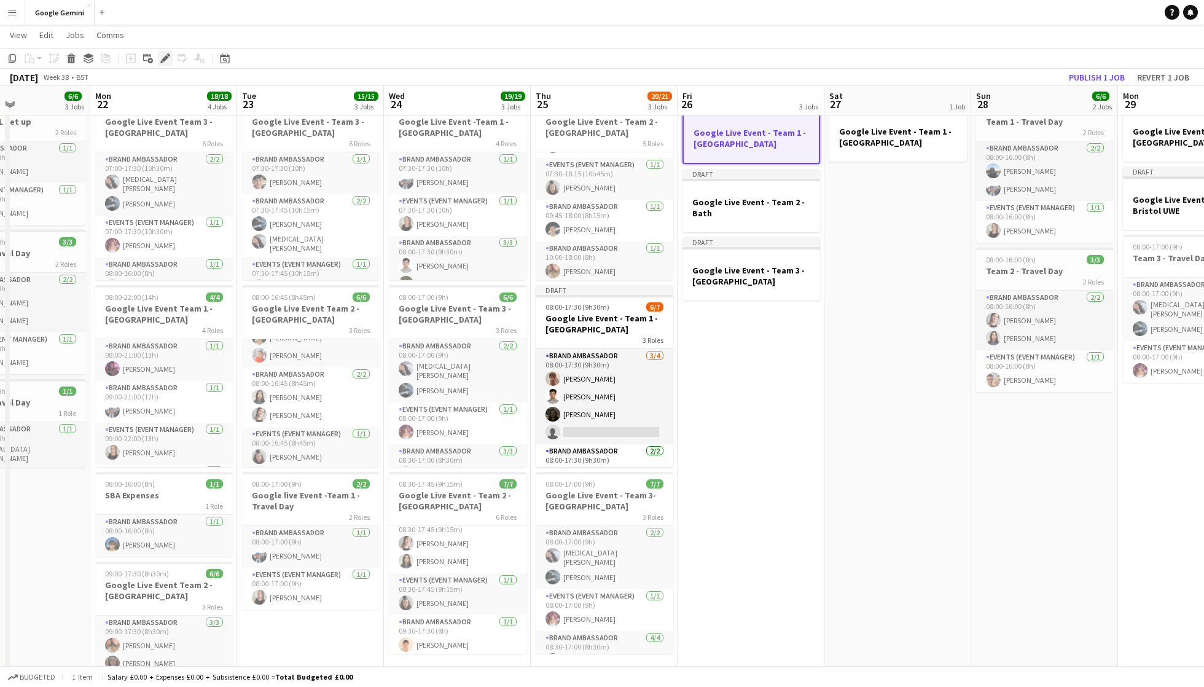
click at [165, 61] on icon "Edit" at bounding box center [165, 58] width 10 height 10
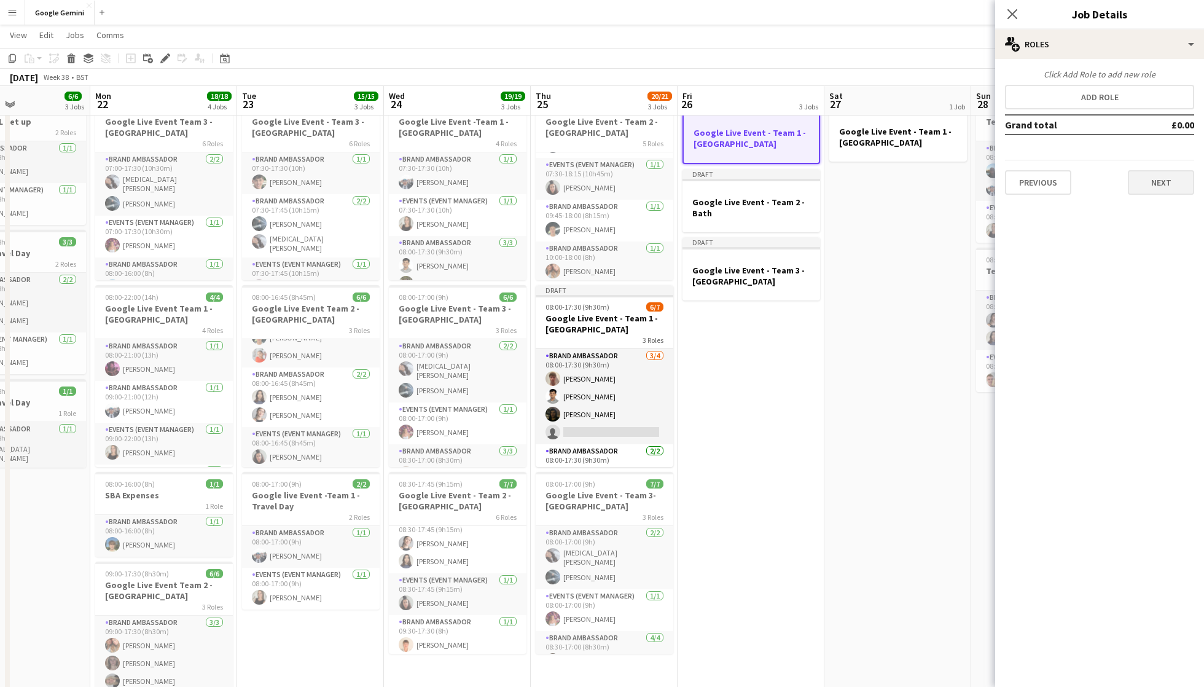
click at [1161, 174] on button "Next" at bounding box center [1161, 182] width 66 height 25
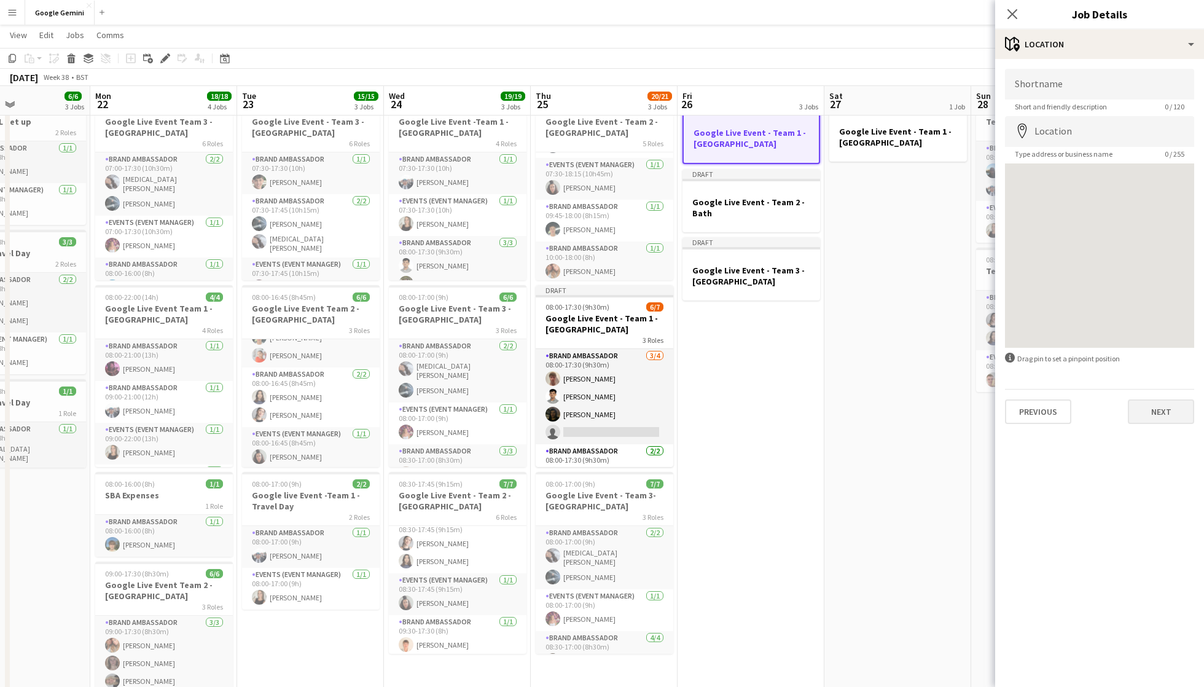
click at [1154, 414] on button "Next" at bounding box center [1161, 411] width 66 height 25
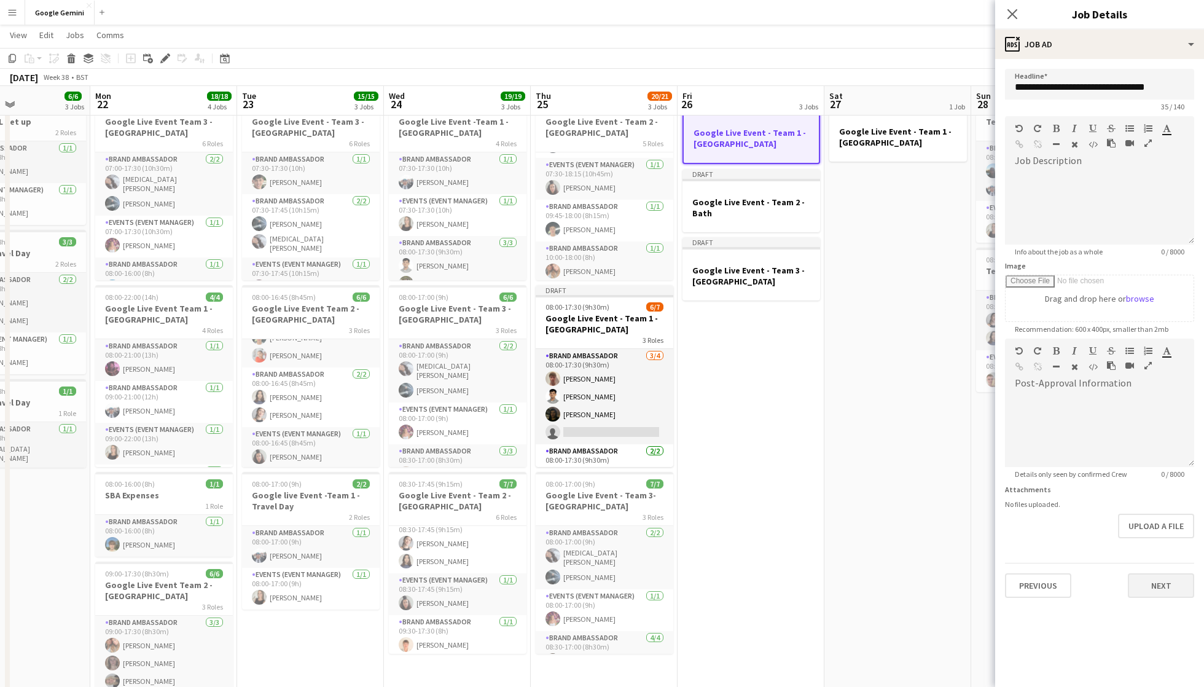
click at [1164, 584] on button "Next" at bounding box center [1161, 585] width 66 height 25
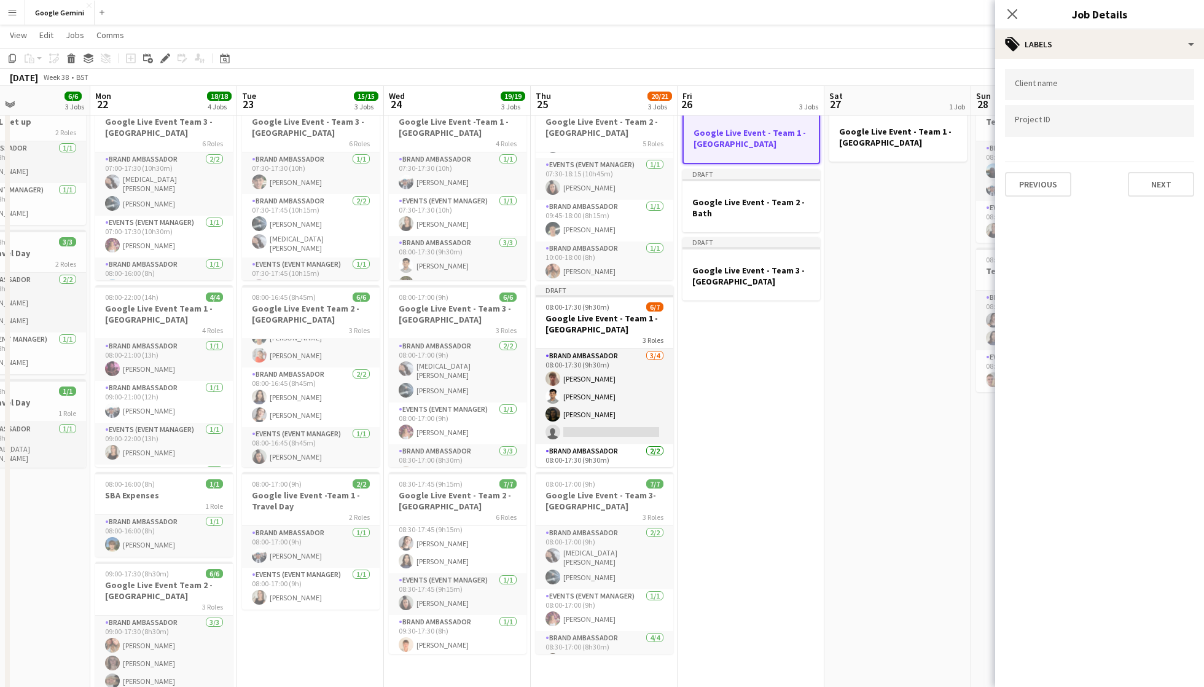
click at [1083, 93] on div at bounding box center [1099, 84] width 189 height 31
type input "******"
click at [1067, 119] on div "GOOGLE" at bounding box center [1099, 122] width 189 height 29
click at [1067, 135] on div at bounding box center [1099, 121] width 189 height 31
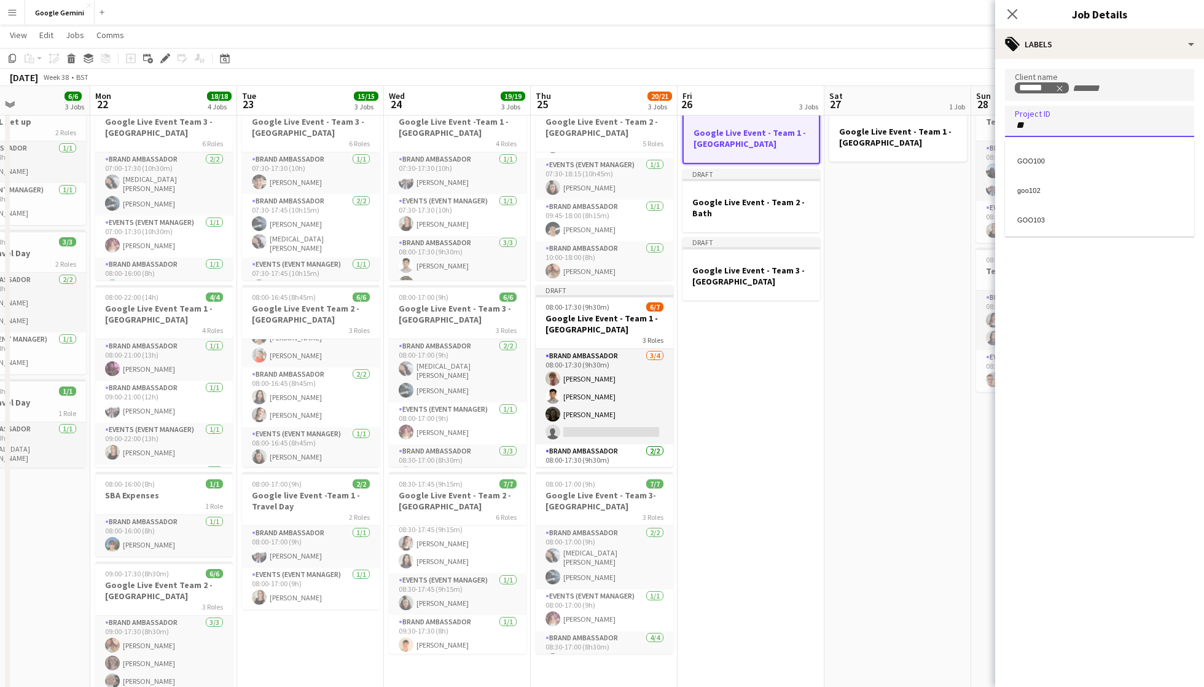
type input "**"
click at [1084, 219] on div "GOO103" at bounding box center [1099, 217] width 189 height 29
click at [1176, 188] on button "Next" at bounding box center [1161, 184] width 66 height 25
click at [1155, 128] on button "Next" at bounding box center [1161, 127] width 66 height 25
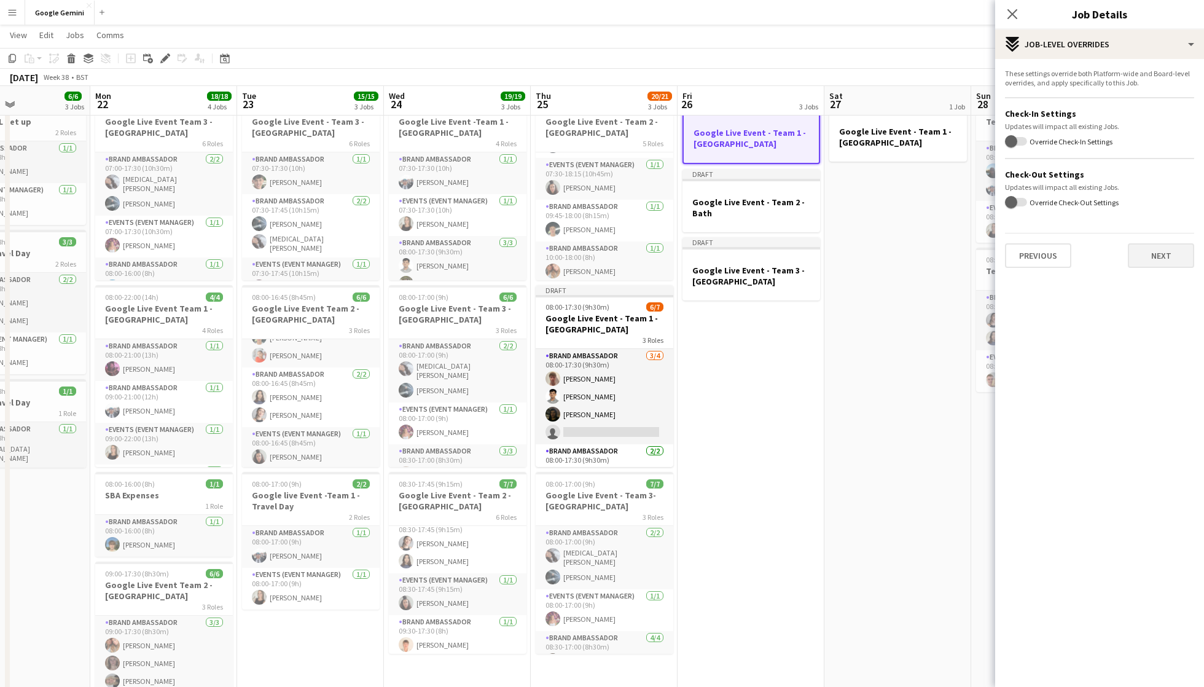
click at [1171, 256] on button "Next" at bounding box center [1161, 255] width 66 height 25
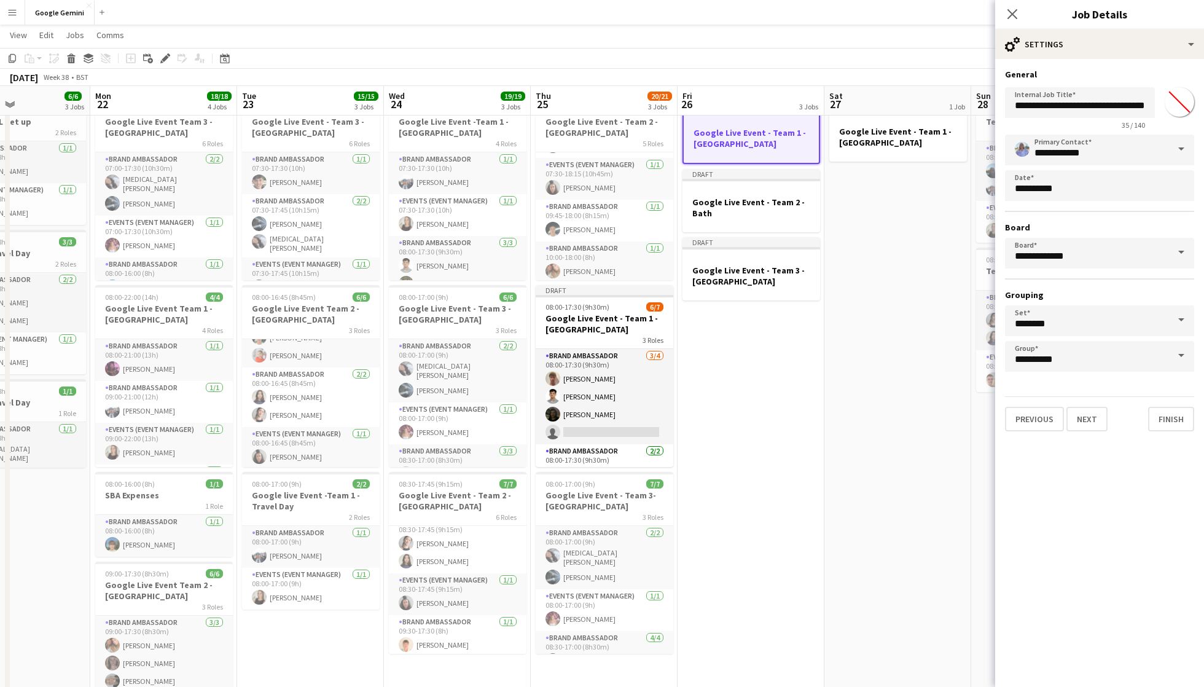
click at [1178, 404] on div "Previous Next Finish" at bounding box center [1099, 413] width 189 height 35
click at [1177, 428] on button "Finish" at bounding box center [1171, 419] width 46 height 25
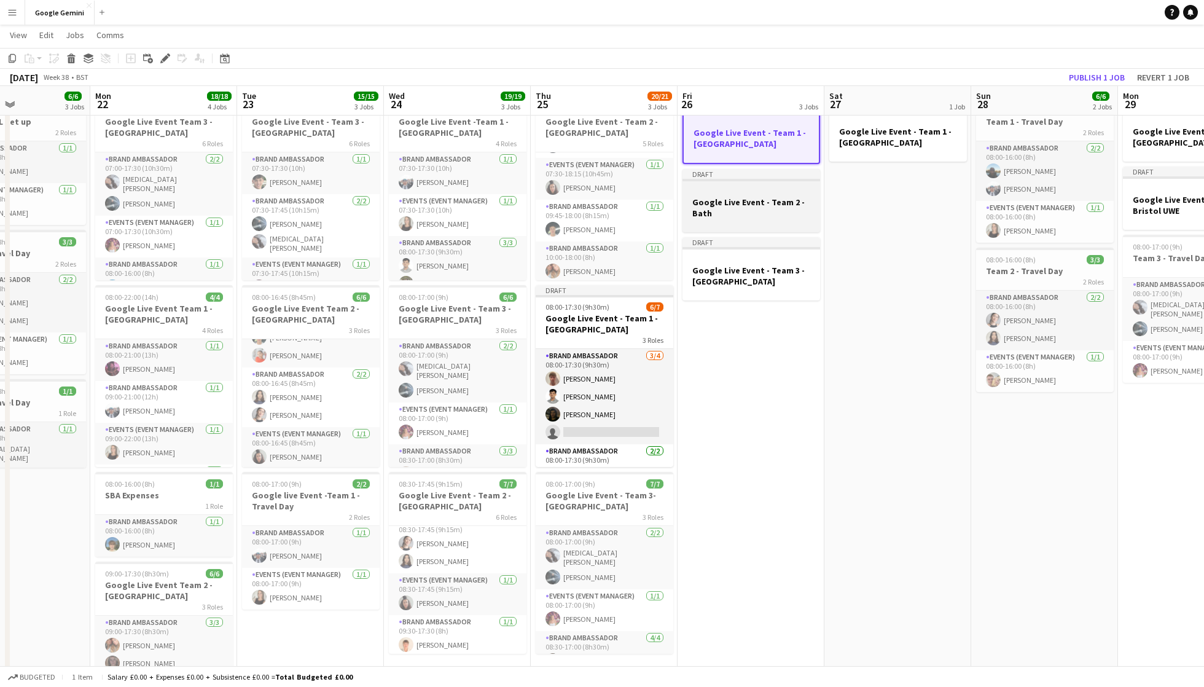
click at [760, 205] on h3 "Google Live Event - Team 2 - Bath" at bounding box center [752, 208] width 138 height 22
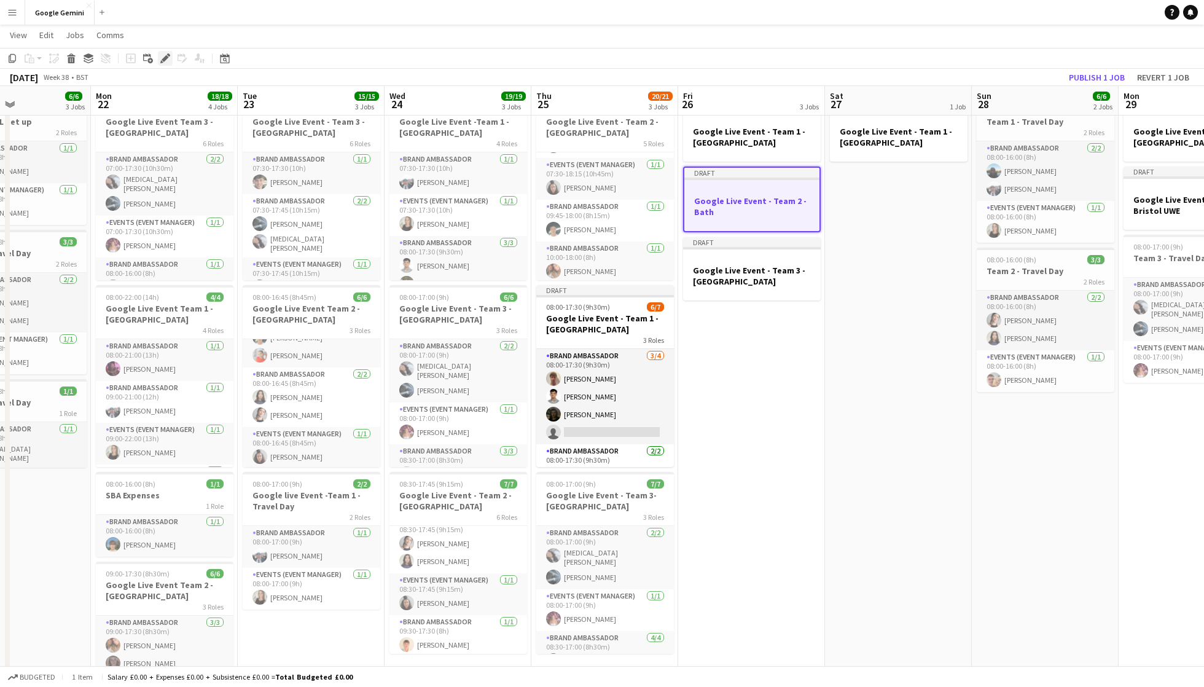
click at [162, 60] on icon "Edit" at bounding box center [165, 58] width 10 height 10
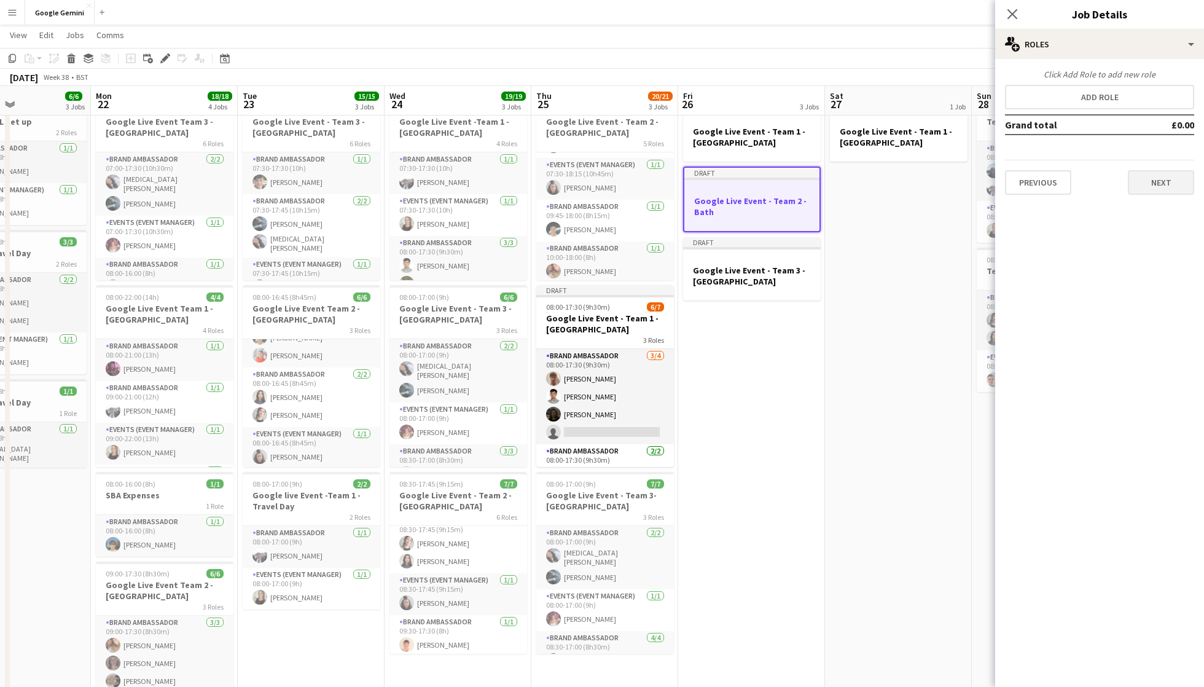
click at [1166, 180] on button "Next" at bounding box center [1161, 182] width 66 height 25
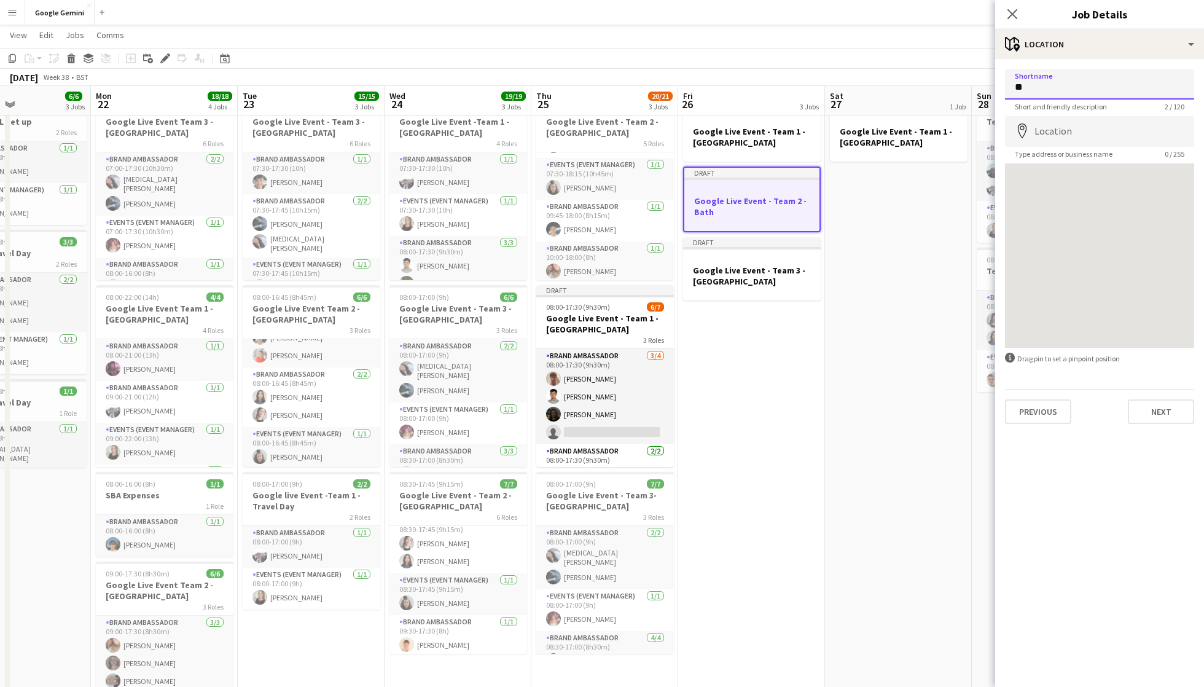
type input "*"
click at [1180, 411] on button "Next" at bounding box center [1161, 411] width 66 height 25
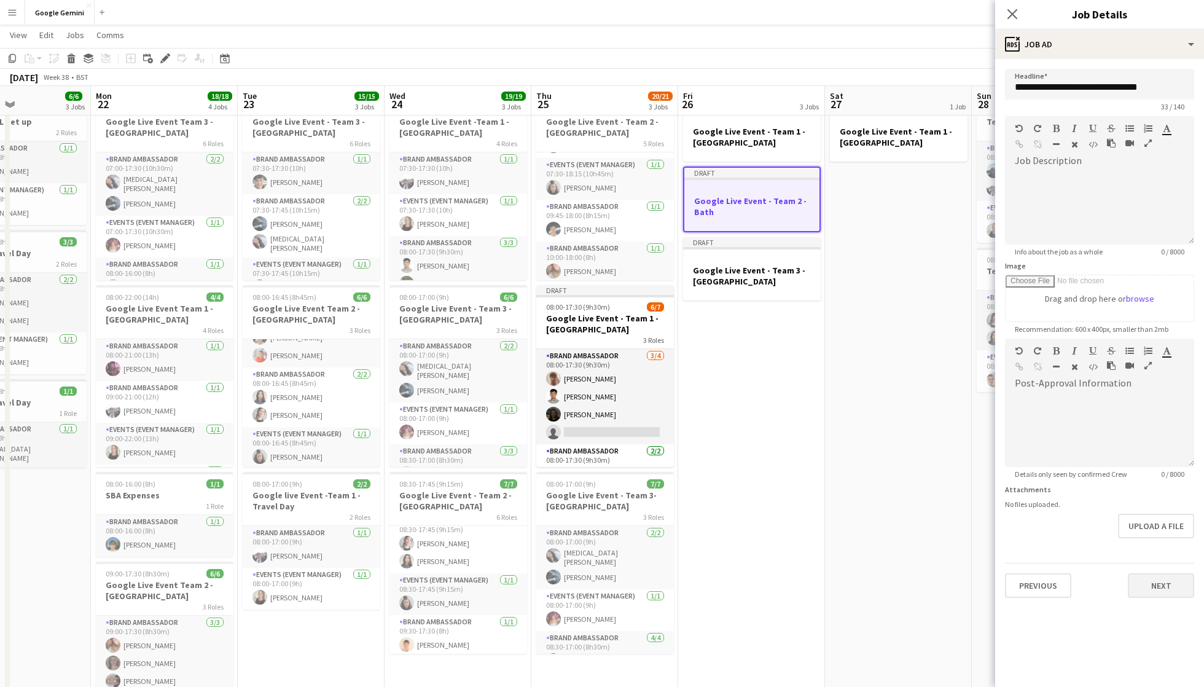
click at [1175, 586] on button "Next" at bounding box center [1161, 585] width 66 height 25
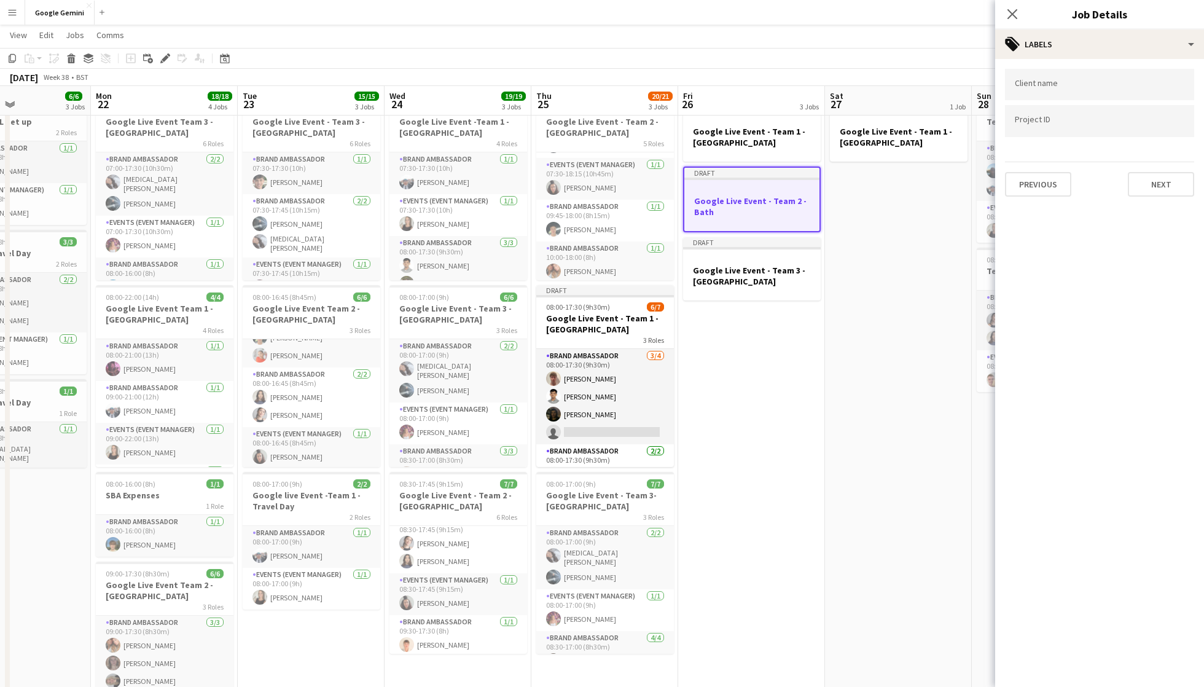
click at [1092, 95] on div at bounding box center [1099, 84] width 189 height 31
type input "******"
click at [1083, 131] on div "GOOGLE" at bounding box center [1099, 122] width 189 height 29
click at [1076, 138] on div at bounding box center [1099, 140] width 189 height 7
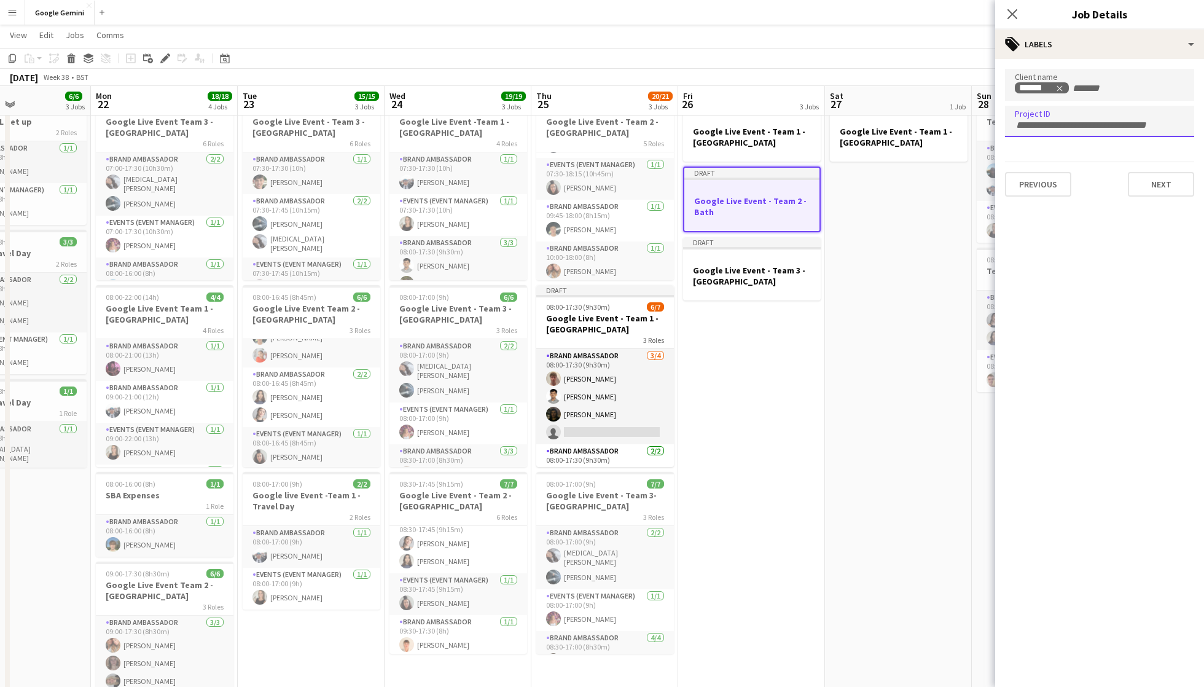
click at [1071, 128] on div at bounding box center [1099, 121] width 189 height 31
type input "***"
click at [1077, 222] on div "GOO103" at bounding box center [1099, 217] width 189 height 29
click at [1170, 187] on button "Next" at bounding box center [1161, 184] width 66 height 25
click at [1171, 133] on button "Next" at bounding box center [1161, 127] width 66 height 25
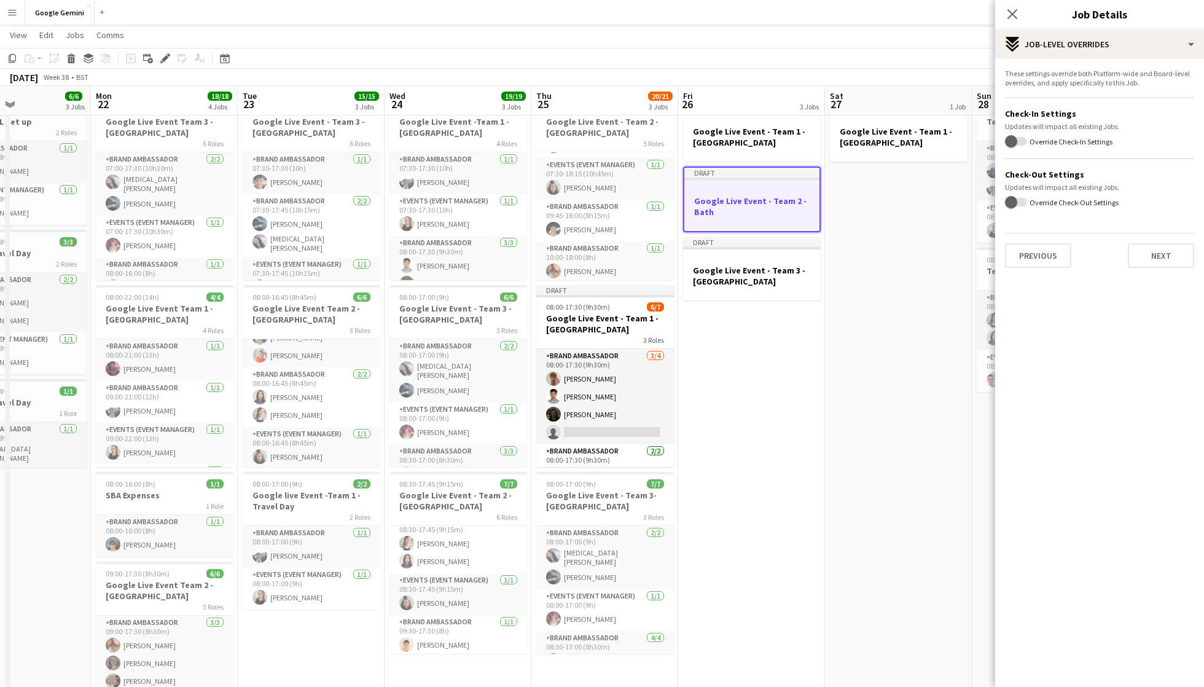
click at [1168, 269] on div "These settings override both Platform-wide and Board-level overrides, and apply…" at bounding box center [1099, 168] width 209 height 219
click at [1168, 256] on button "Next" at bounding box center [1161, 255] width 66 height 25
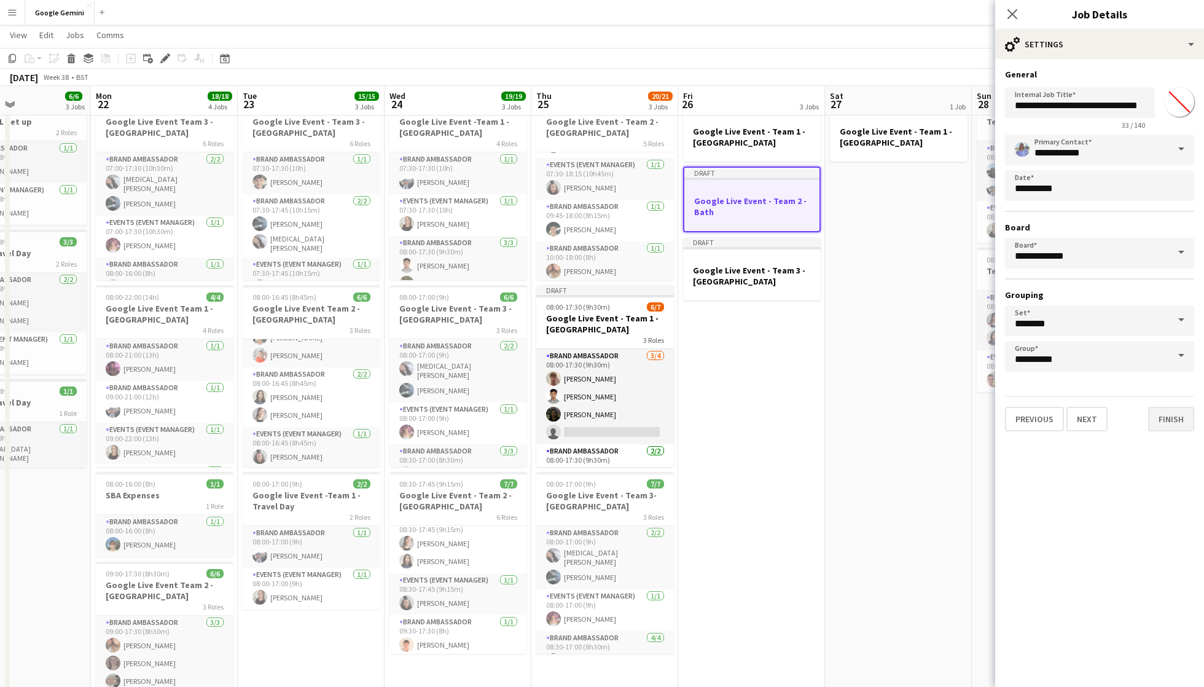
click at [1158, 424] on button "Finish" at bounding box center [1171, 419] width 46 height 25
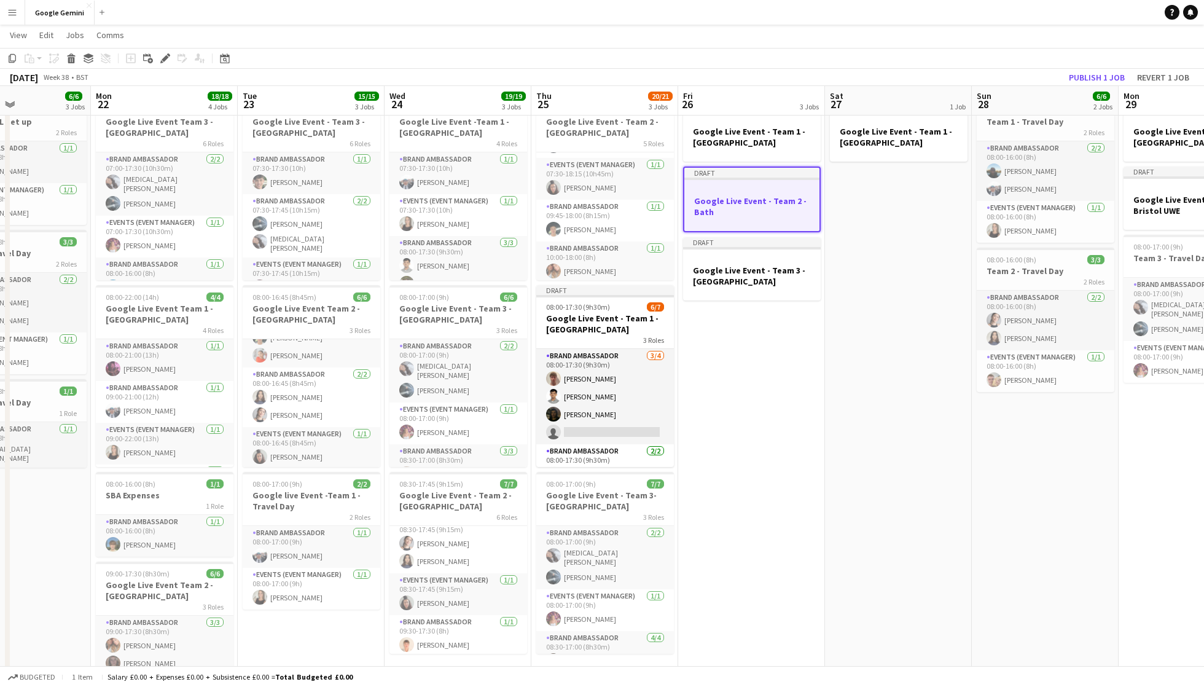
click at [788, 387] on app-date-cell "Draft Google Live Event - Team 1 - Leeds Draft Google Live Event - Team 2 - Bat…" at bounding box center [751, 508] width 147 height 830
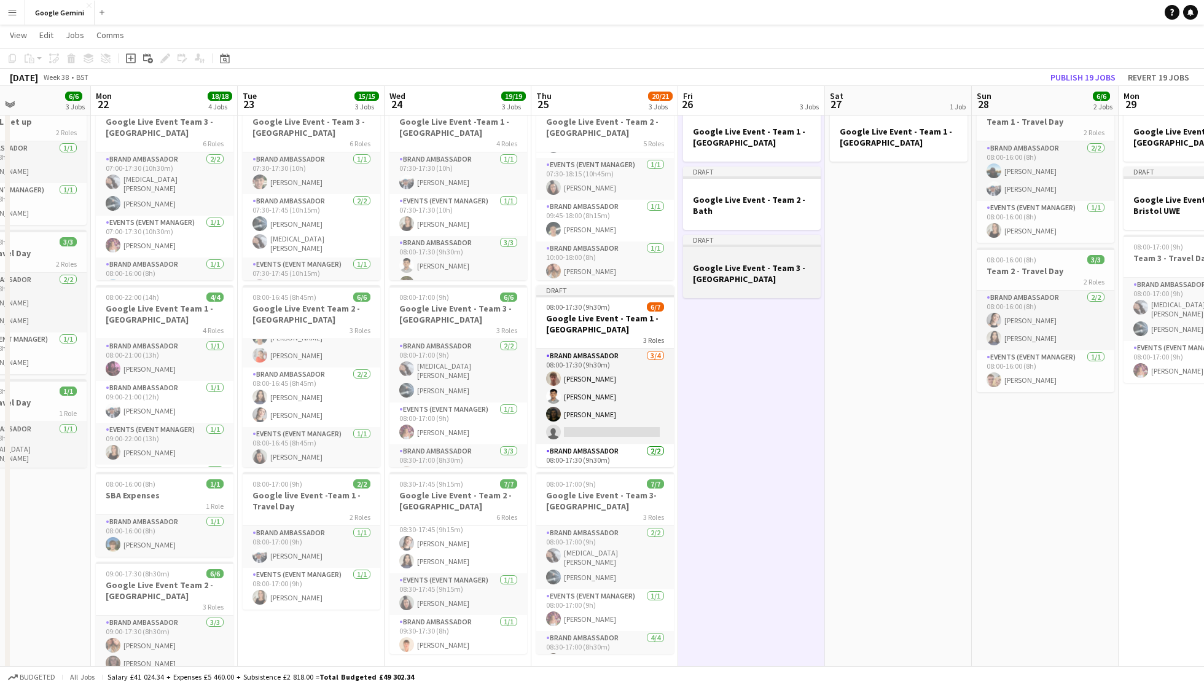
click at [790, 268] on h3 "Google Live Event - Team 3 - [GEOGRAPHIC_DATA]" at bounding box center [752, 273] width 138 height 22
